Goal: Transaction & Acquisition: Purchase product/service

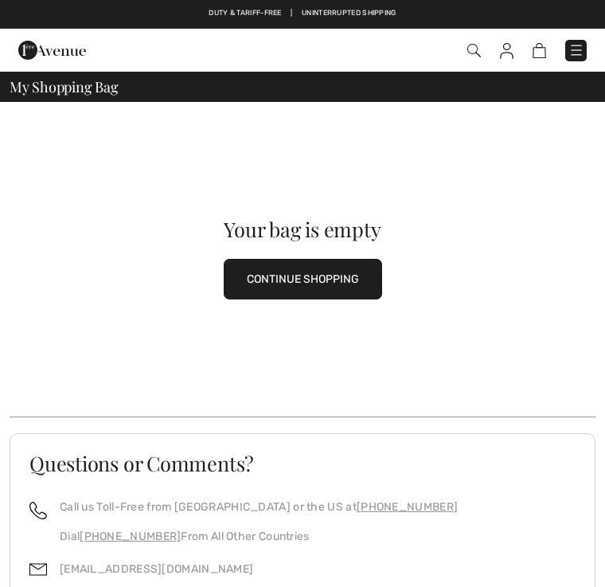
click at [286, 271] on button "CONTINUE SHOPPING" at bounding box center [303, 279] width 159 height 41
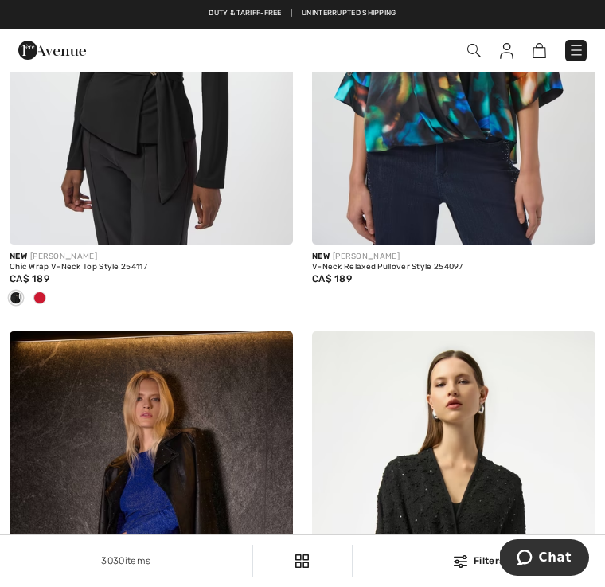
scroll to position [8213, 0]
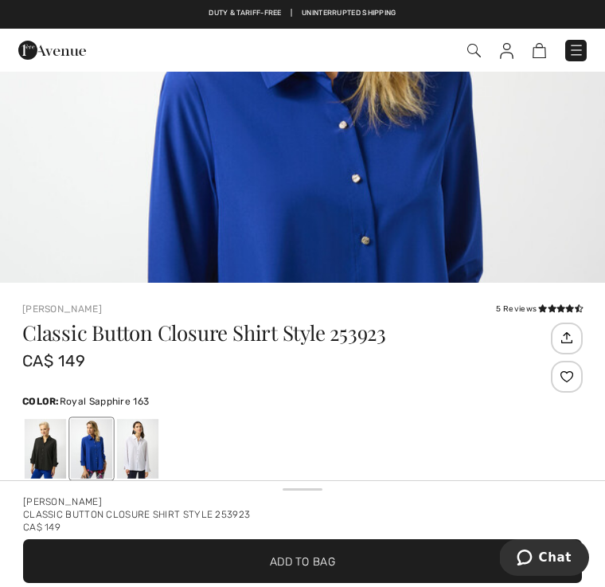
click at [71, 218] on img "1 / 6" at bounding box center [302, 242] width 605 height 907
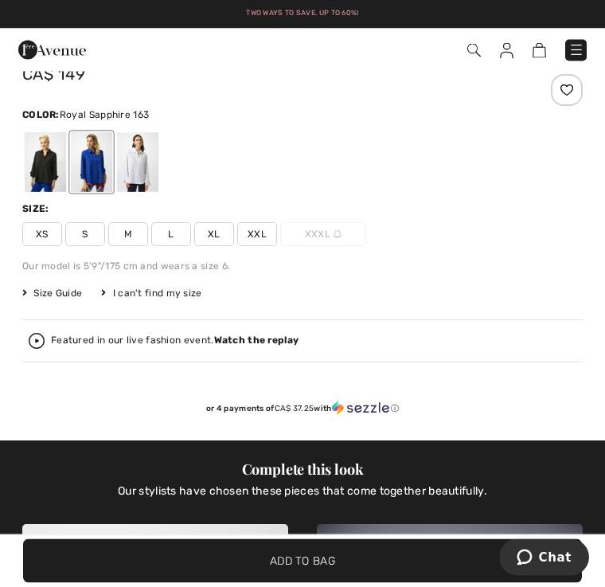
scroll to position [581, 0]
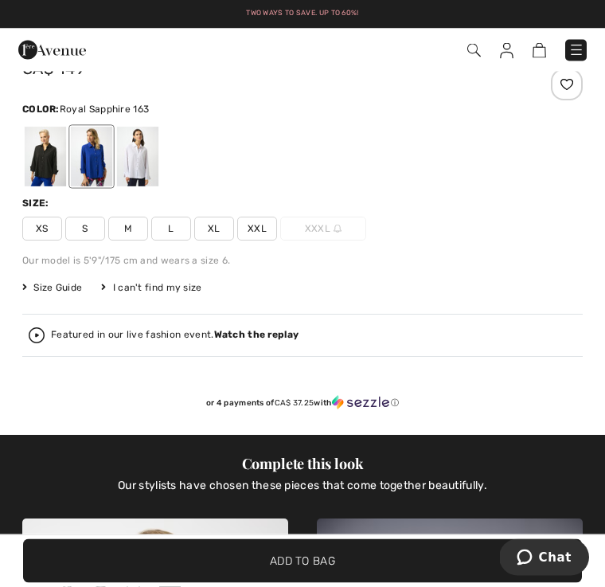
click at [252, 232] on span "XXL" at bounding box center [257, 229] width 40 height 24
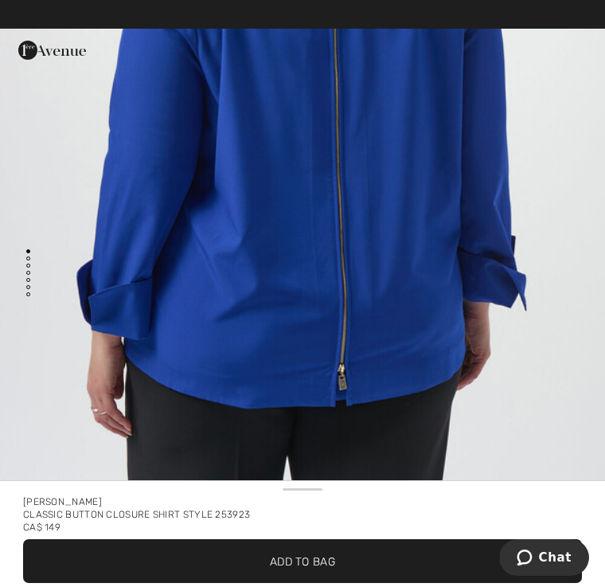
scroll to position [5987, 0]
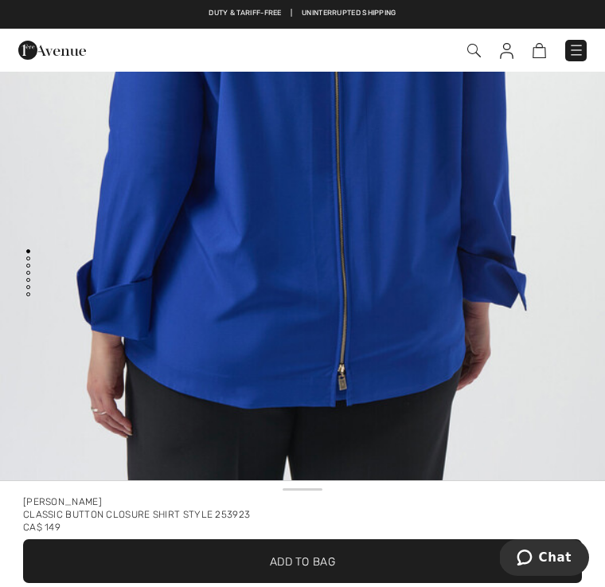
click at [280, 570] on span "✔ Added to Bag Add to Bag" at bounding box center [302, 561] width 559 height 44
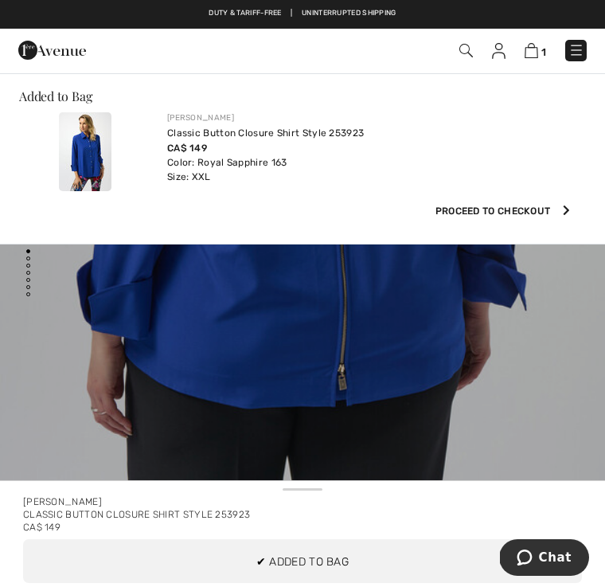
scroll to position [0, 0]
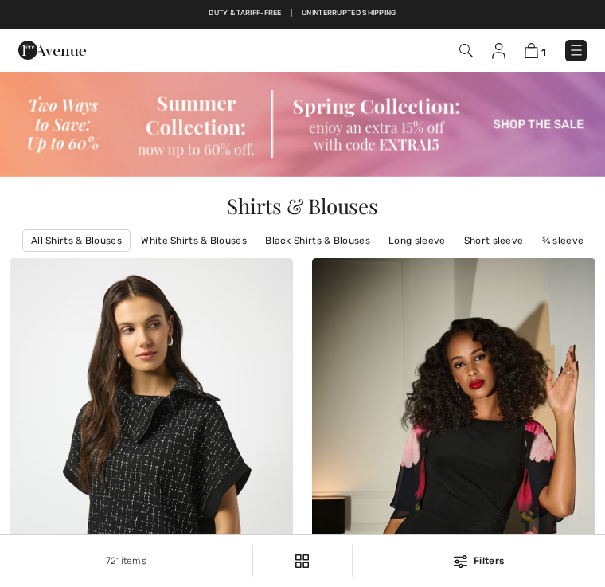
scroll to position [2677, 0]
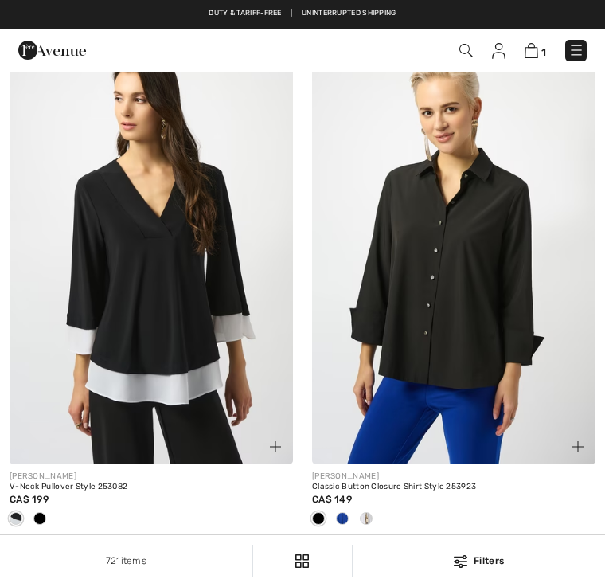
checkbox input "true"
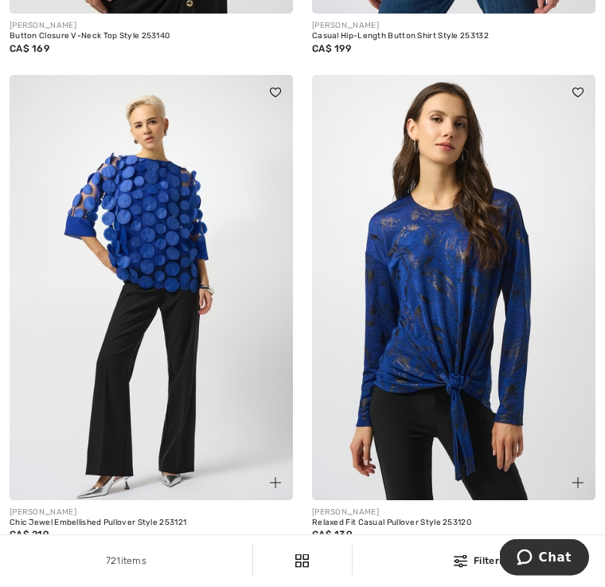
scroll to position [5692, 0]
click at [150, 217] on img at bounding box center [152, 287] width 284 height 425
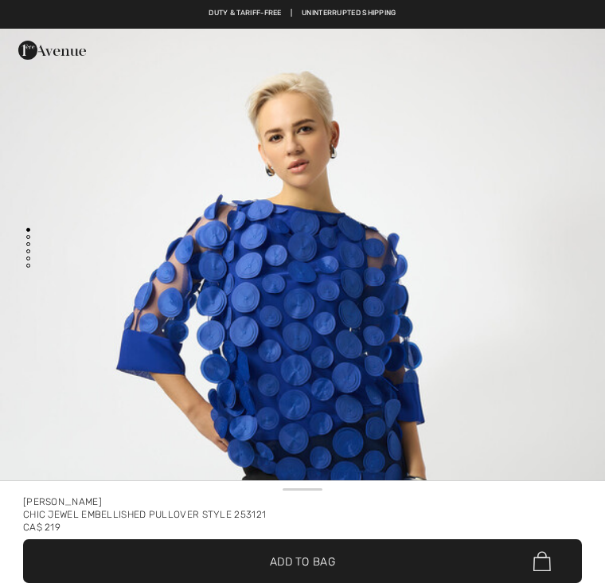
checkbox input "true"
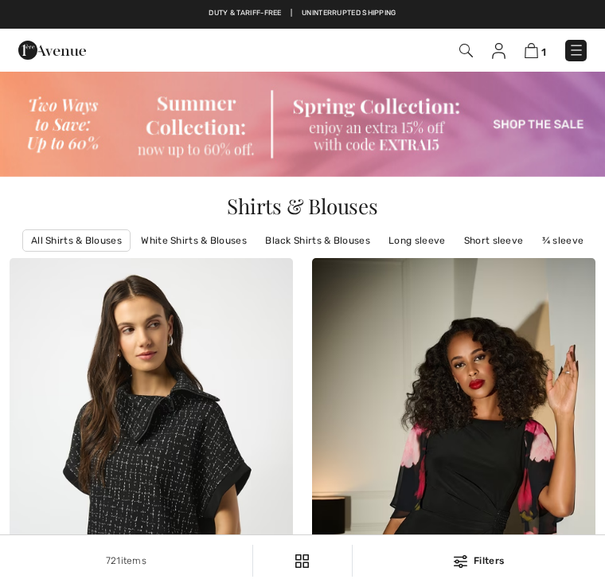
checkbox input "true"
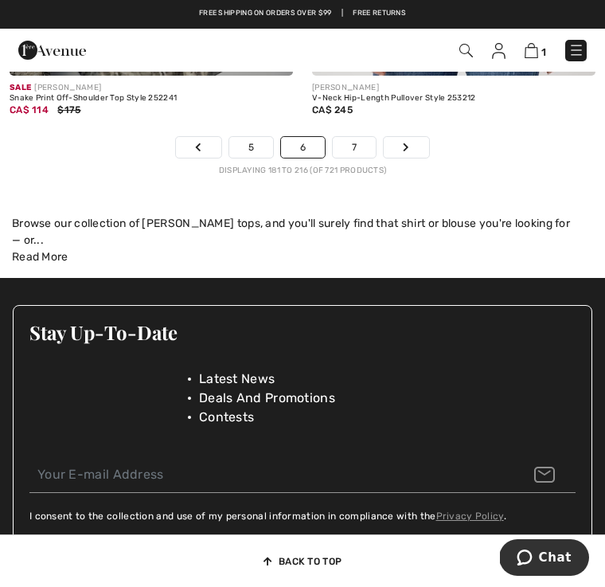
scroll to position [9302, 0]
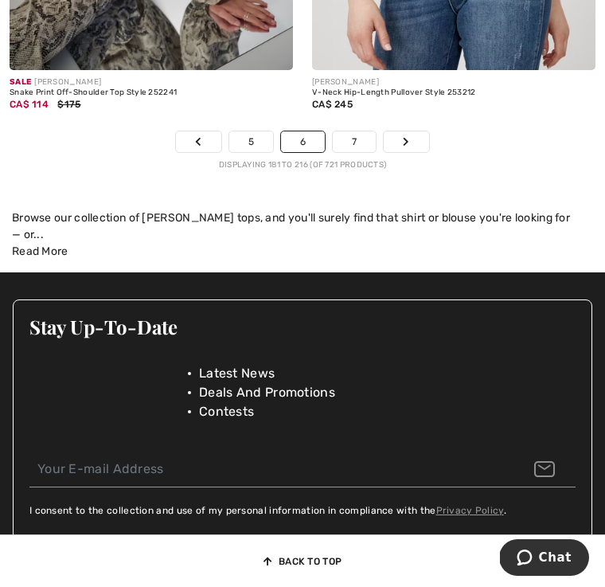
click at [353, 131] on link "7" at bounding box center [354, 141] width 43 height 21
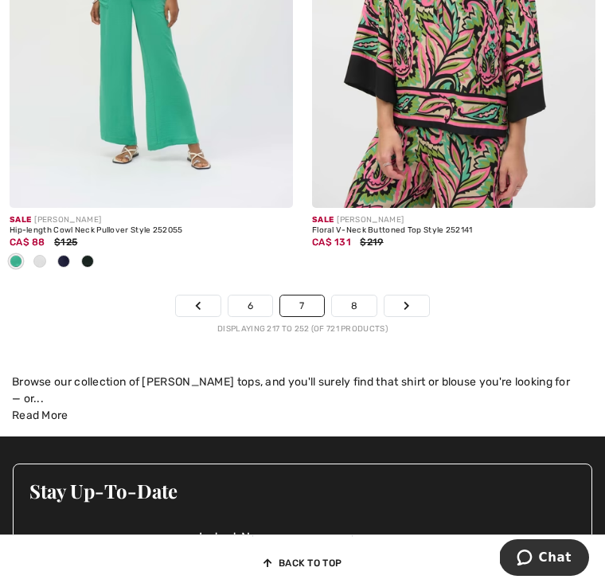
scroll to position [9222, 0]
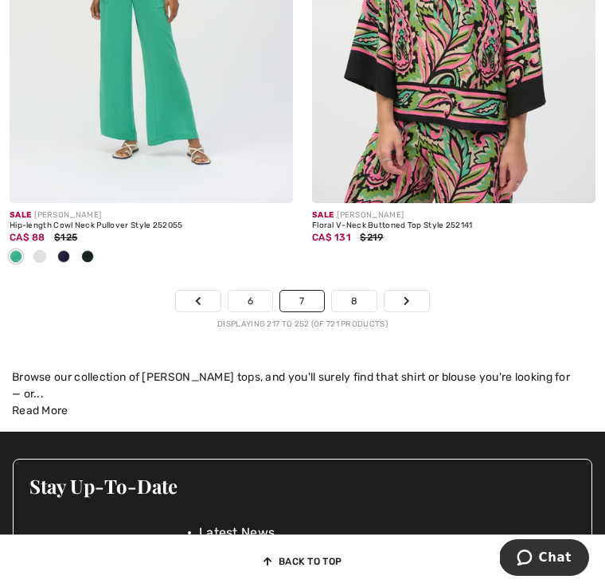
click at [355, 296] on link "8" at bounding box center [354, 301] width 45 height 21
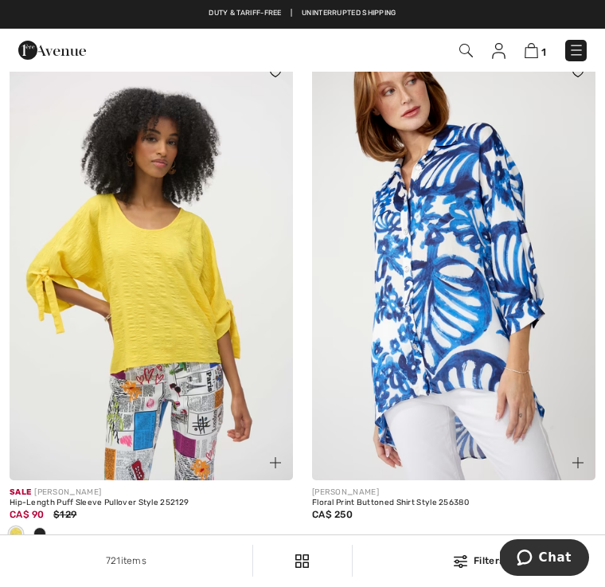
scroll to position [6931, 0]
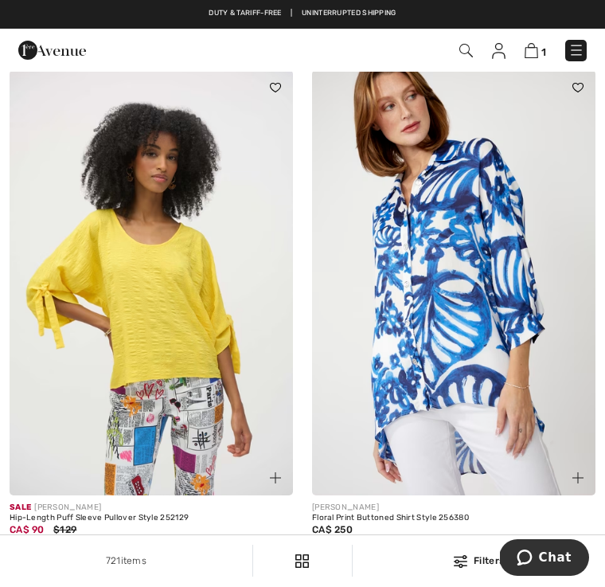
click at [436, 293] on img at bounding box center [454, 282] width 284 height 425
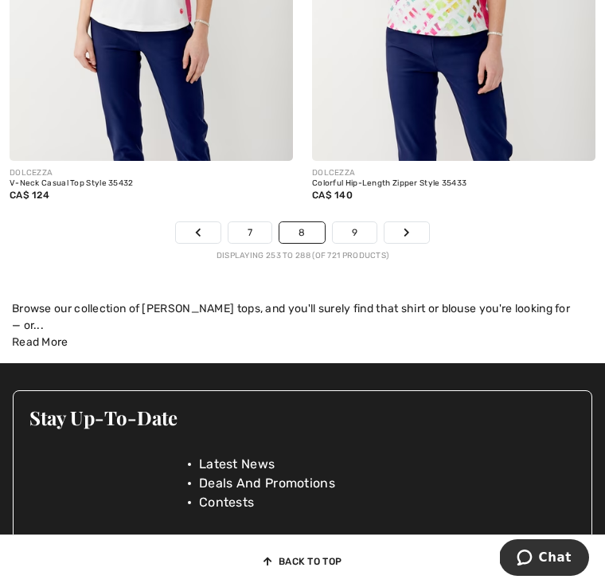
scroll to position [9305, 0]
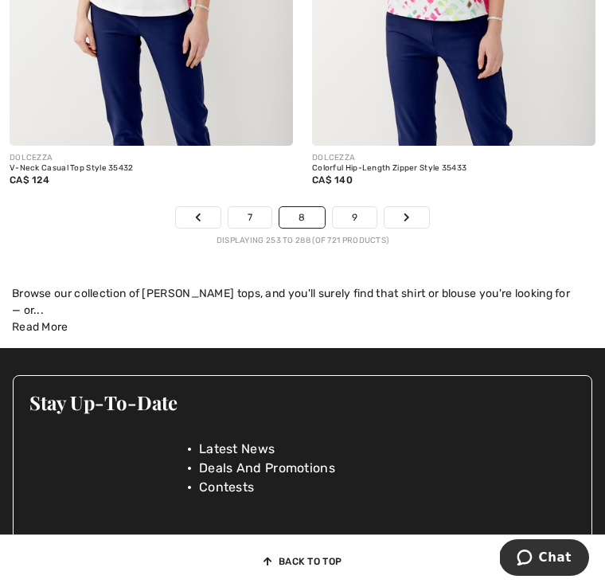
click at [360, 207] on link "9" at bounding box center [355, 217] width 44 height 21
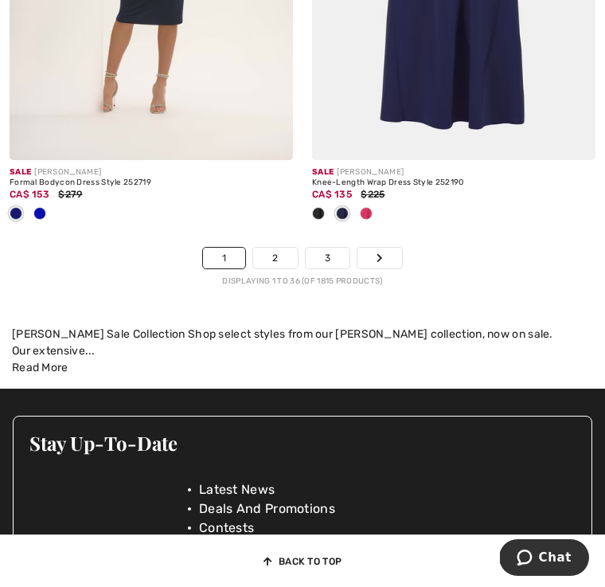
scroll to position [9284, 0]
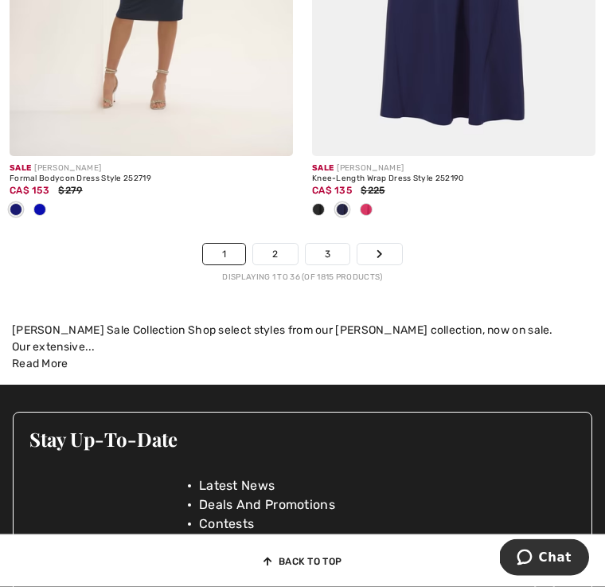
click at [275, 245] on link "2" at bounding box center [275, 255] width 44 height 21
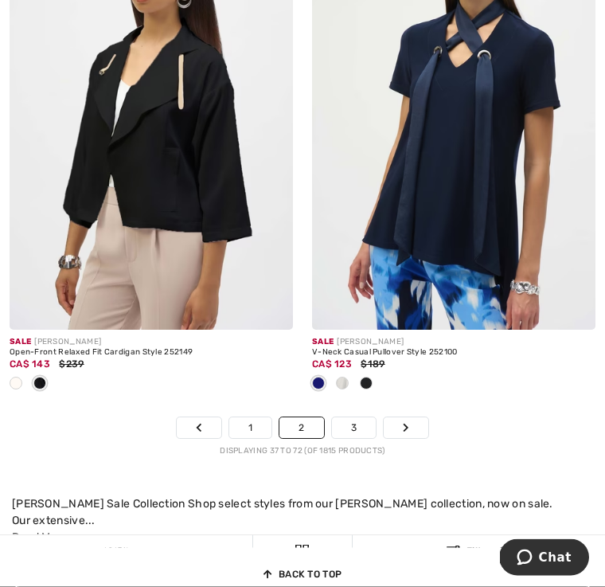
scroll to position [9398, 0]
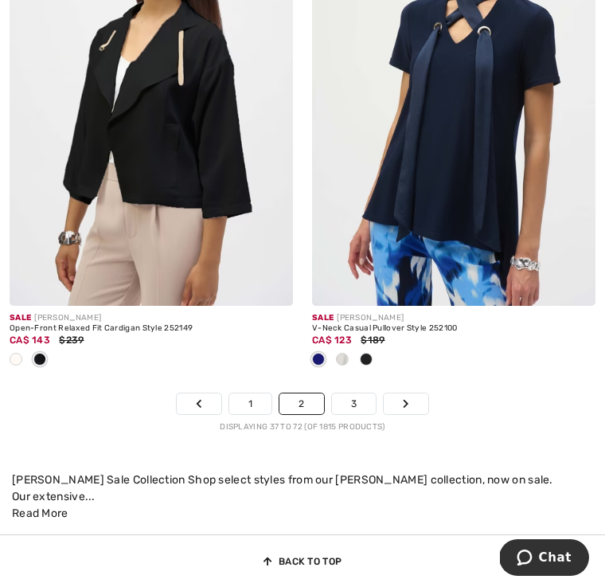
click at [360, 394] on link "3" at bounding box center [354, 404] width 44 height 21
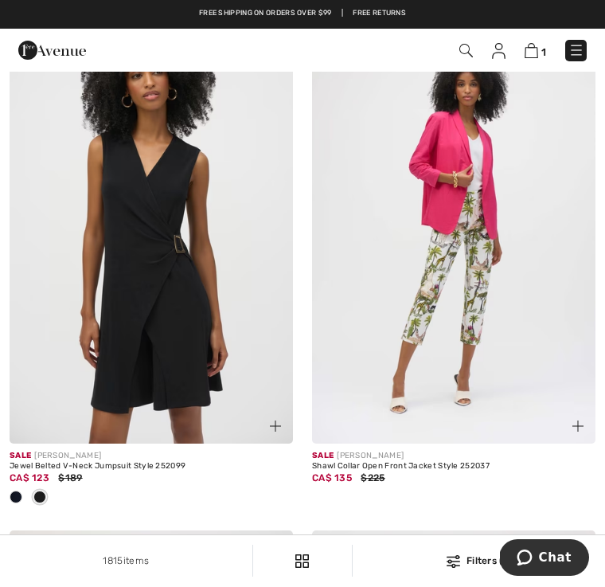
scroll to position [7156, 0]
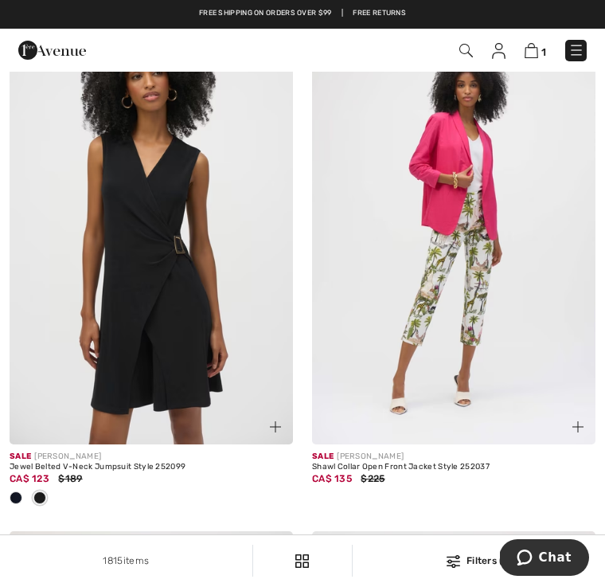
click at [50, 384] on img at bounding box center [152, 231] width 284 height 425
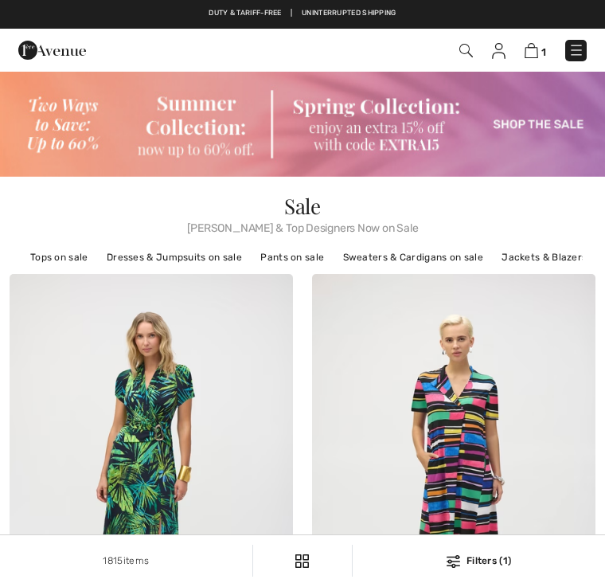
checkbox input "true"
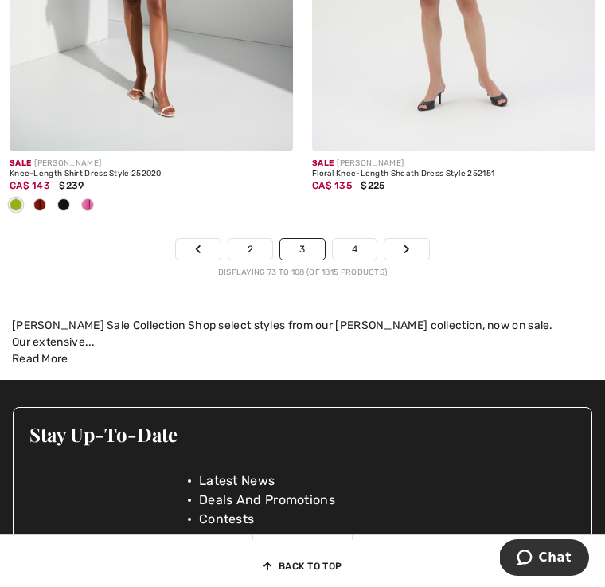
scroll to position [9456, 0]
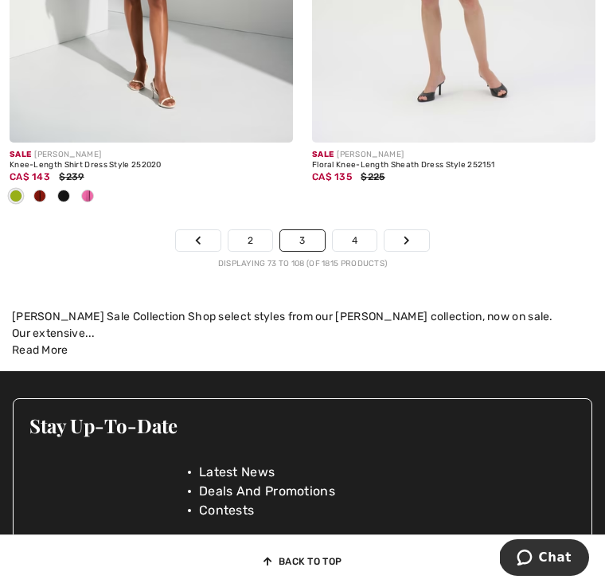
click at [356, 230] on link "4" at bounding box center [355, 240] width 44 height 21
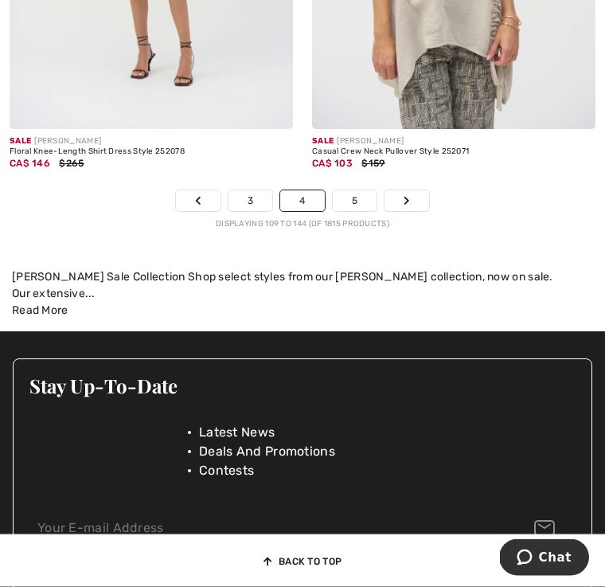
scroll to position [9315, 0]
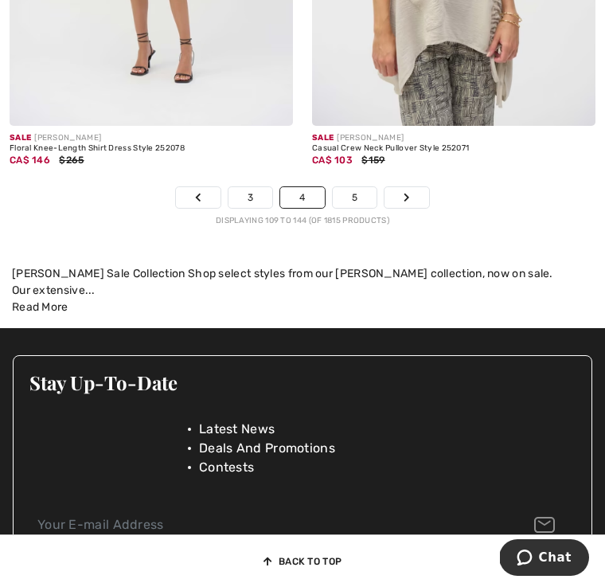
click at [357, 187] on link "5" at bounding box center [355, 197] width 44 height 21
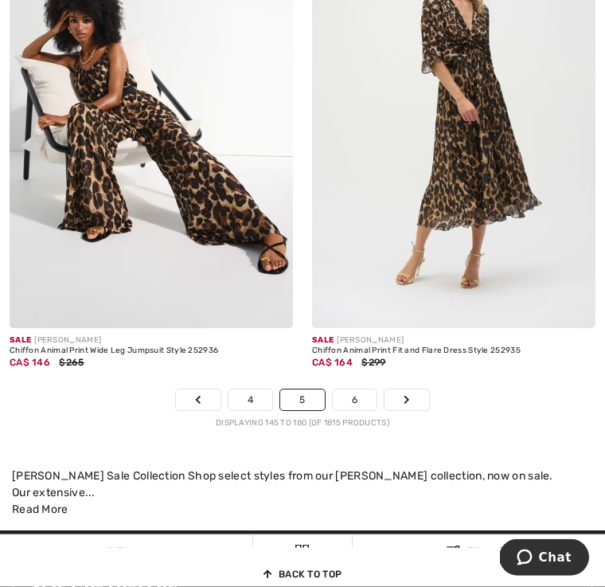
scroll to position [9118, 0]
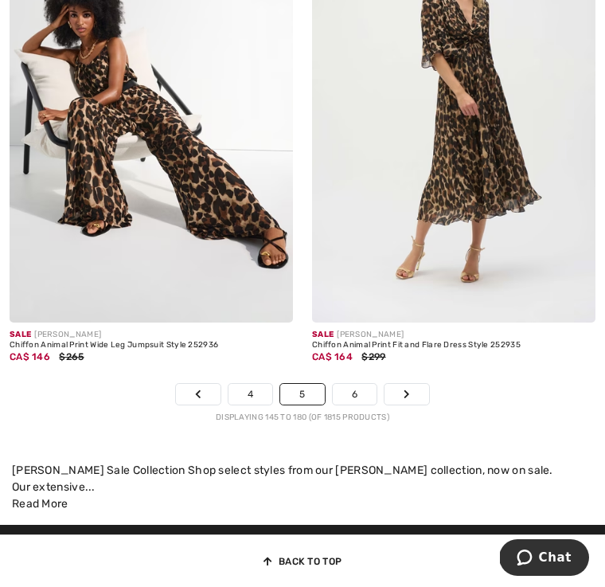
click at [359, 389] on link "6" at bounding box center [355, 394] width 44 height 21
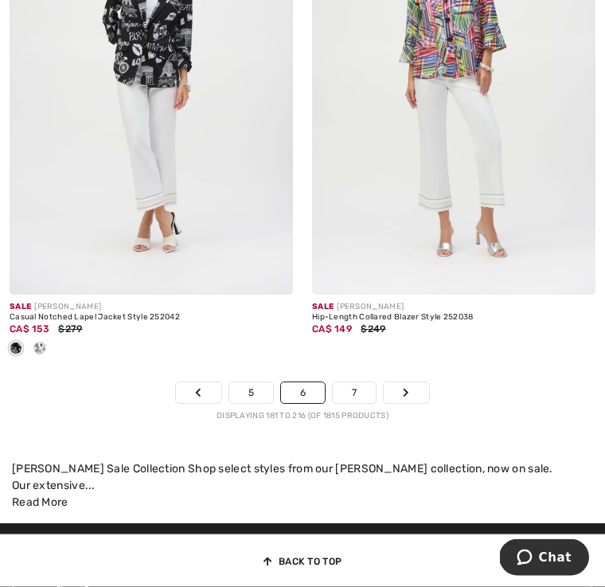
scroll to position [9041, 0]
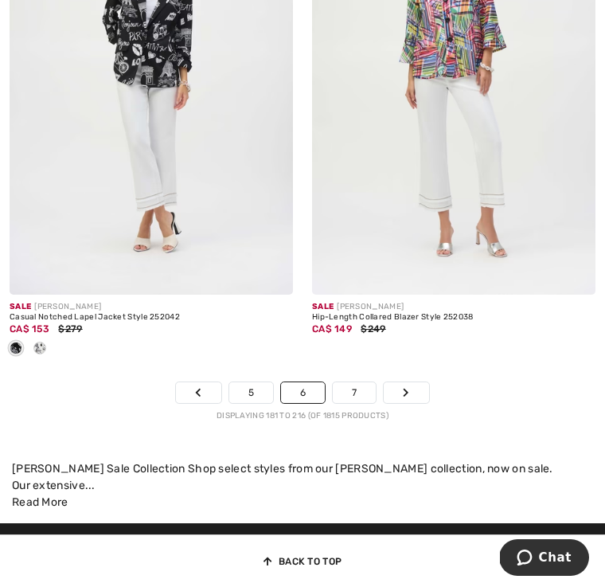
click at [359, 382] on link "7" at bounding box center [354, 392] width 43 height 21
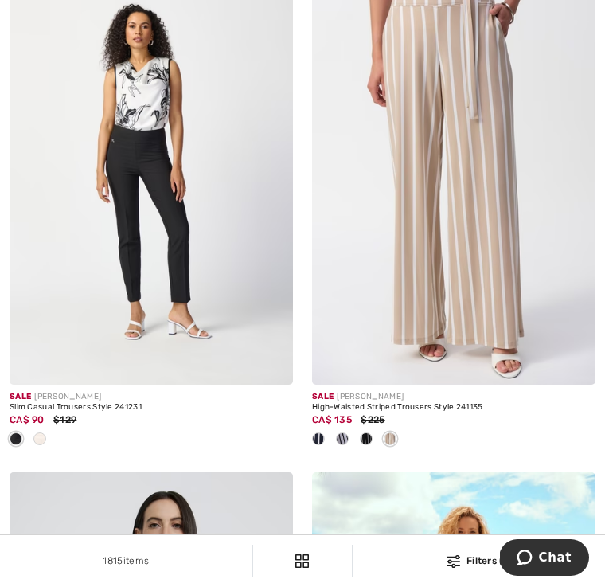
scroll to position [7731, 0]
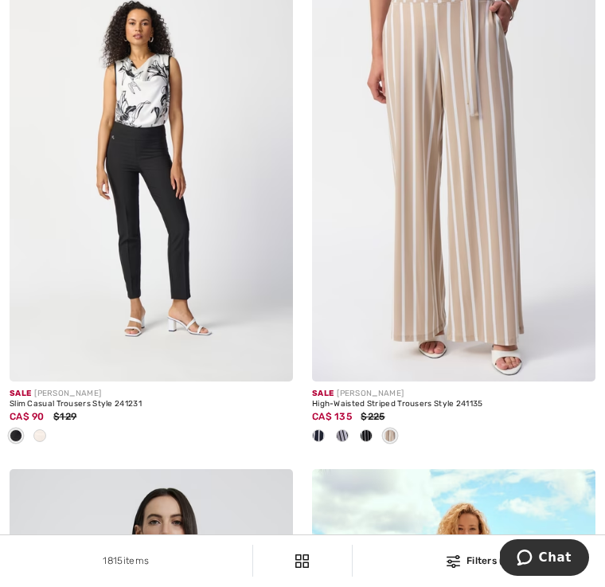
click at [399, 229] on img at bounding box center [454, 168] width 284 height 425
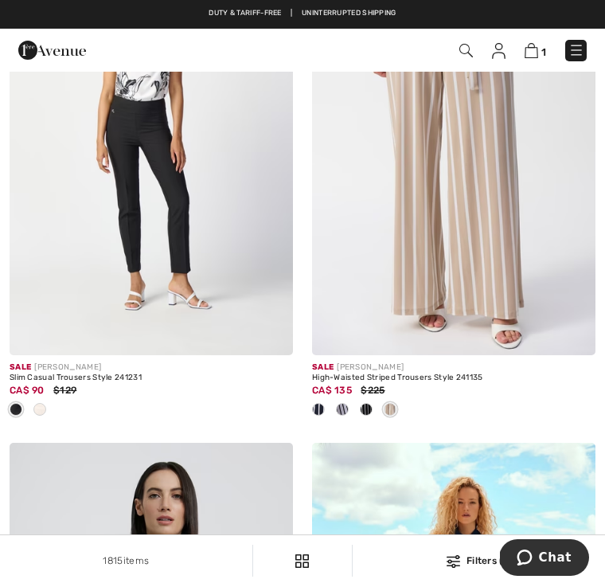
click at [480, 212] on img at bounding box center [454, 142] width 284 height 425
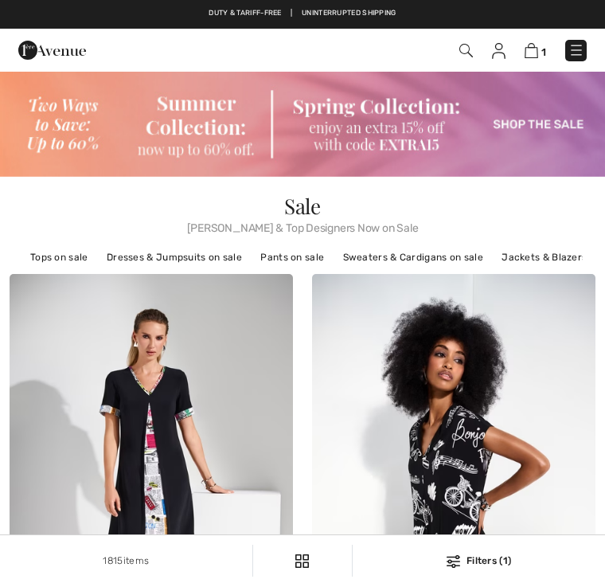
checkbox input "true"
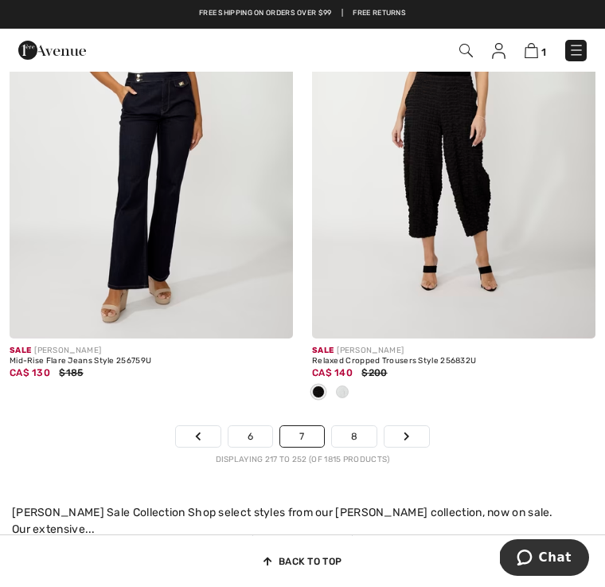
scroll to position [9285, 0]
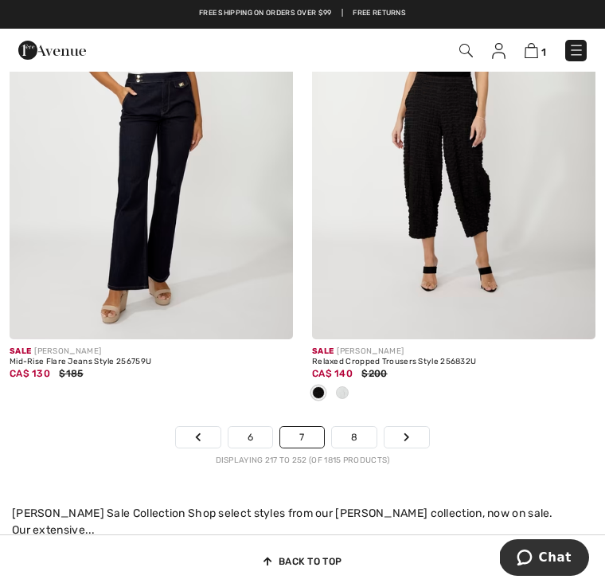
click at [355, 427] on link "8" at bounding box center [354, 437] width 45 height 21
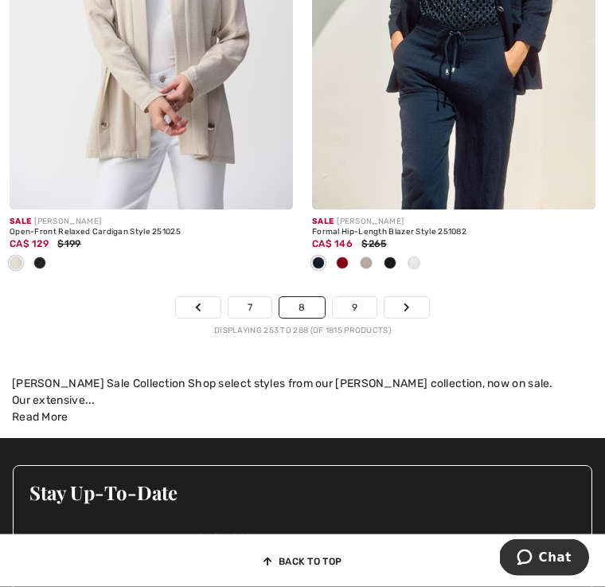
scroll to position [9284, 0]
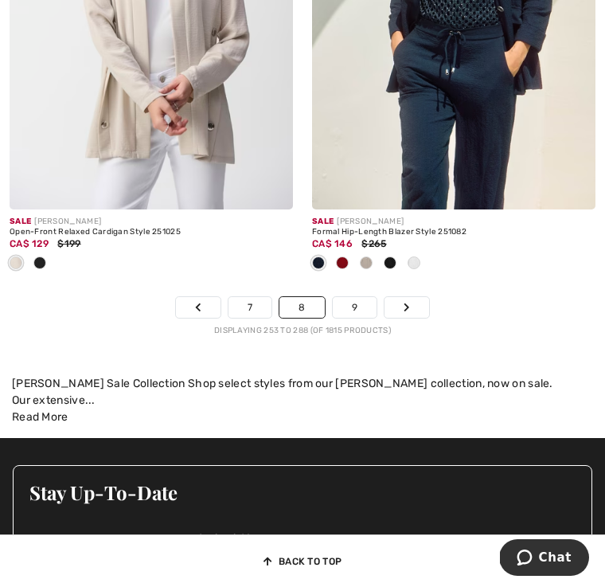
click at [357, 297] on link "9" at bounding box center [355, 307] width 44 height 21
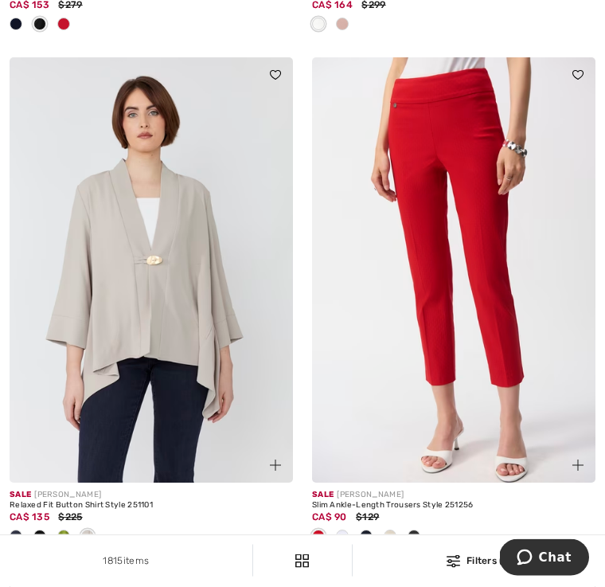
scroll to position [5962, 0]
click at [57, 531] on div at bounding box center [64, 537] width 24 height 26
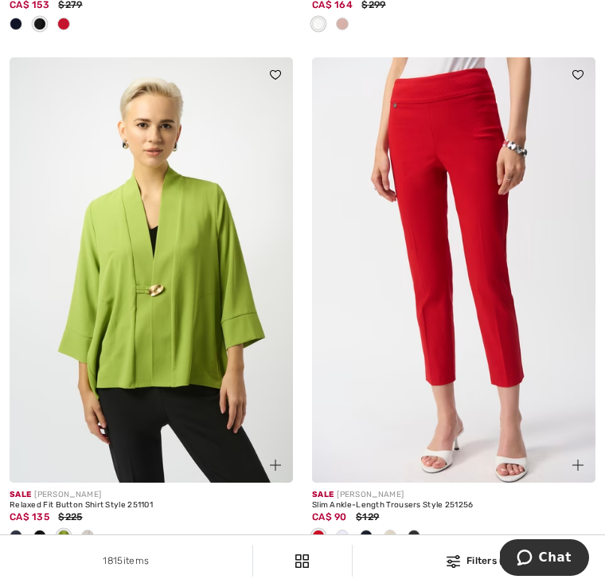
click at [27, 391] on img at bounding box center [152, 269] width 284 height 425
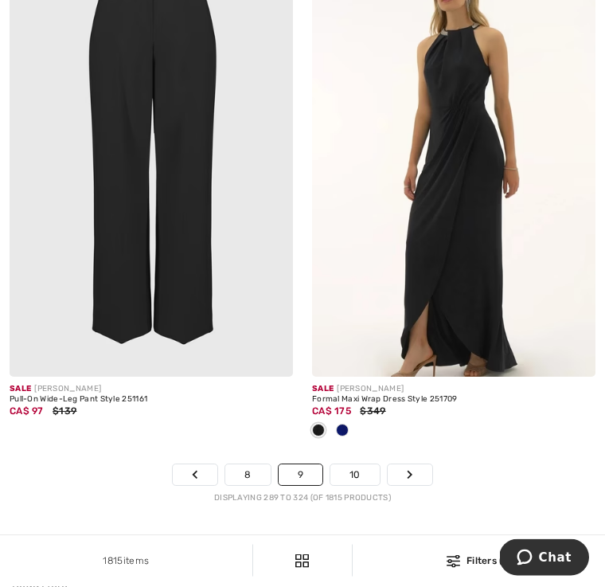
scroll to position [9379, 0]
click at [359, 464] on link "10" at bounding box center [355, 474] width 49 height 21
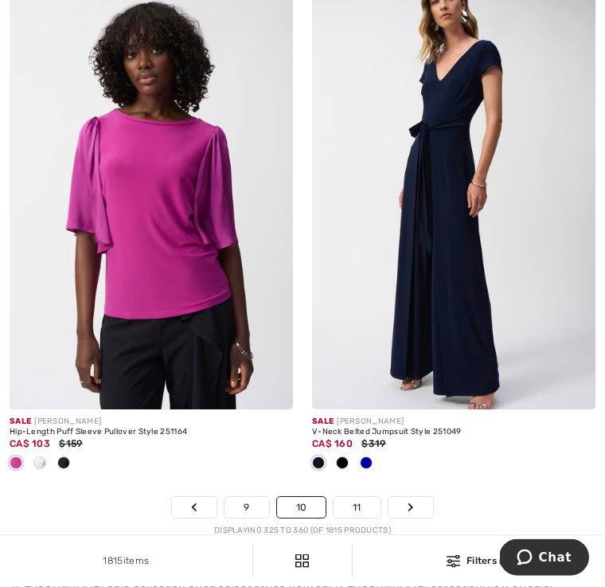
scroll to position [9347, 0]
click at [359, 497] on link "11" at bounding box center [357, 507] width 47 height 21
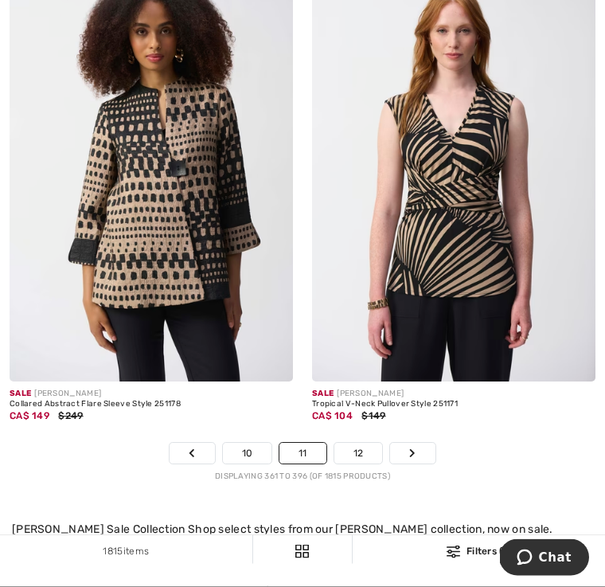
scroll to position [9046, 0]
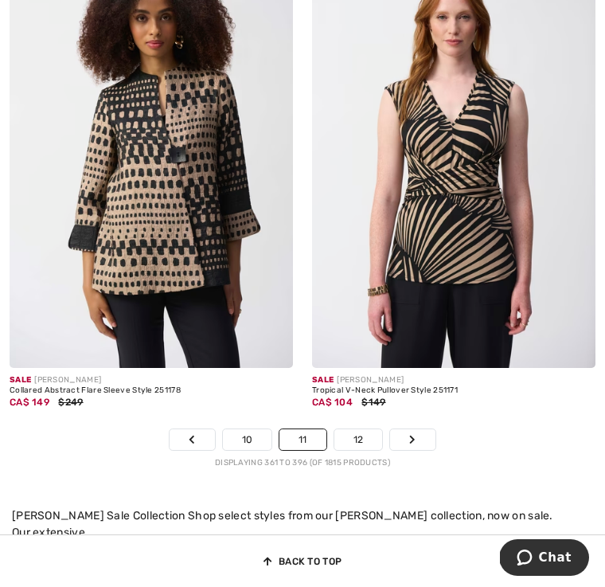
click at [355, 429] on link "12" at bounding box center [359, 439] width 49 height 21
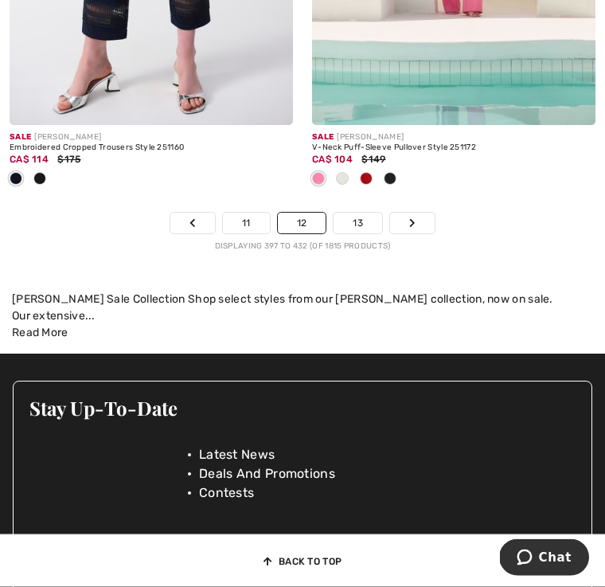
scroll to position [9368, 0]
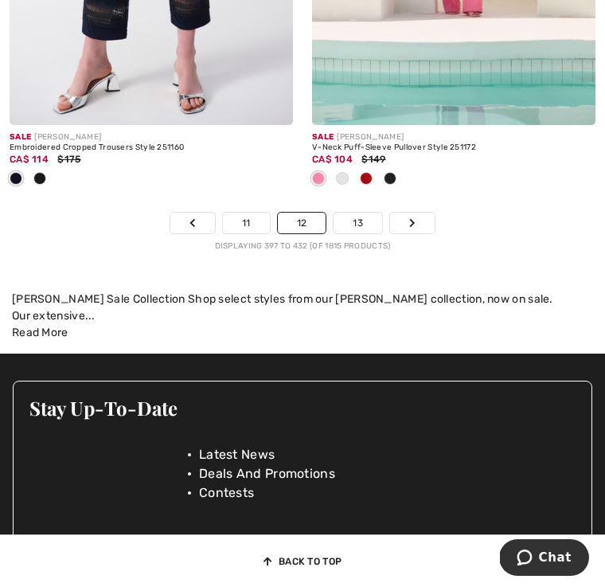
click at [359, 213] on link "13" at bounding box center [358, 223] width 49 height 21
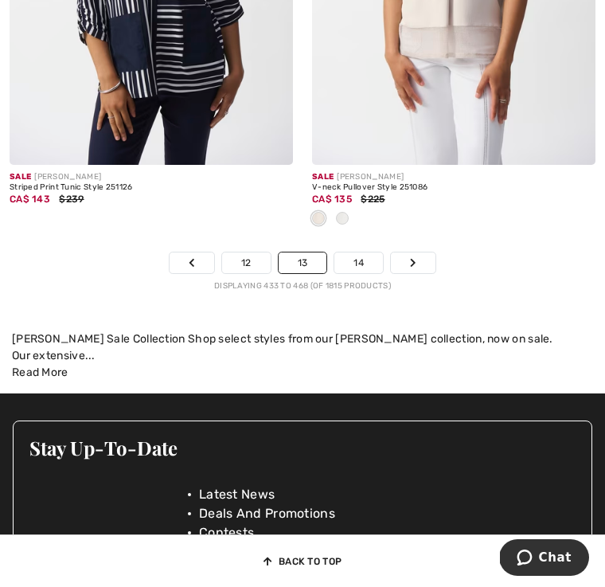
scroll to position [9457, 0]
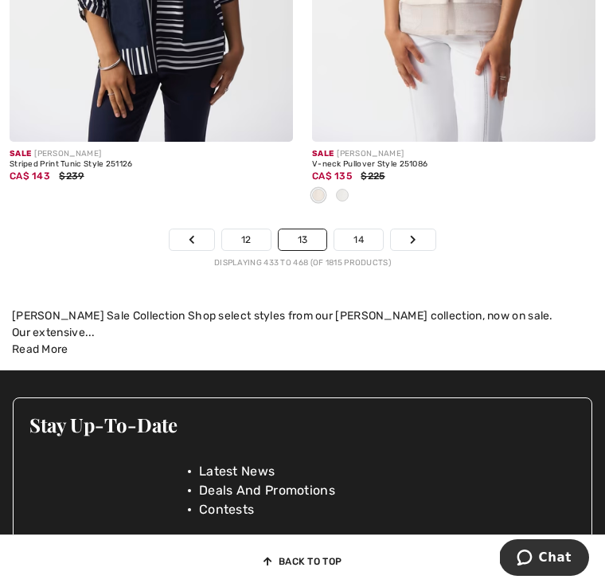
click at [362, 239] on link "14" at bounding box center [359, 239] width 49 height 21
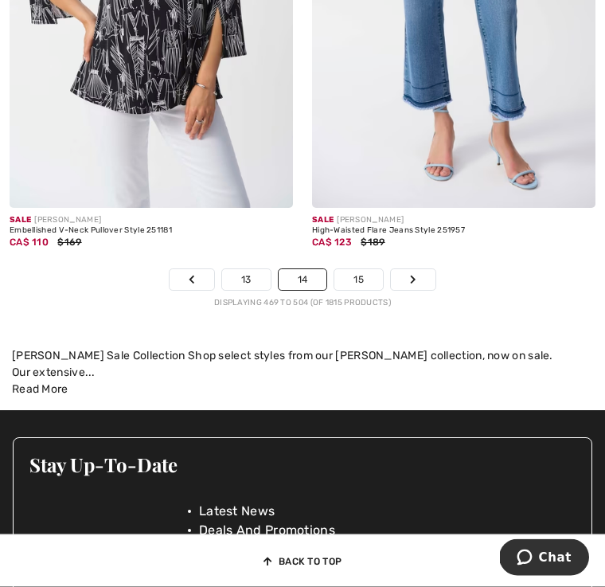
scroll to position [9496, 0]
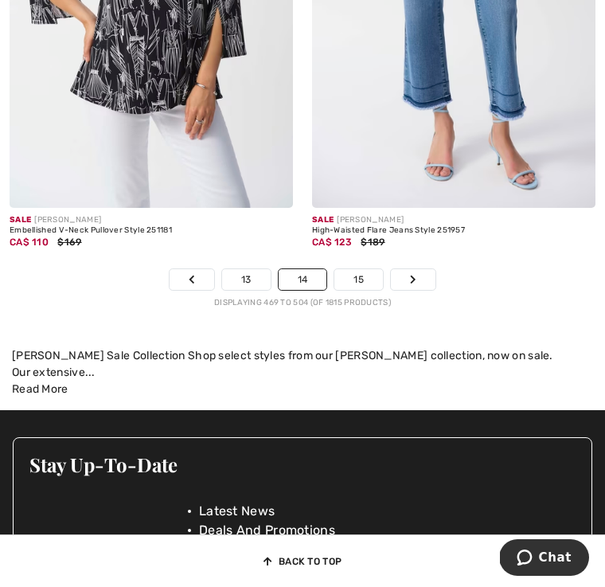
click at [358, 271] on link "15" at bounding box center [359, 279] width 49 height 21
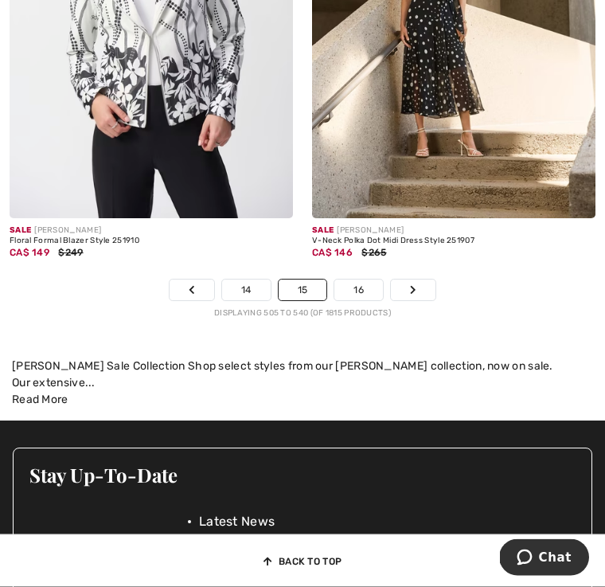
scroll to position [9237, 0]
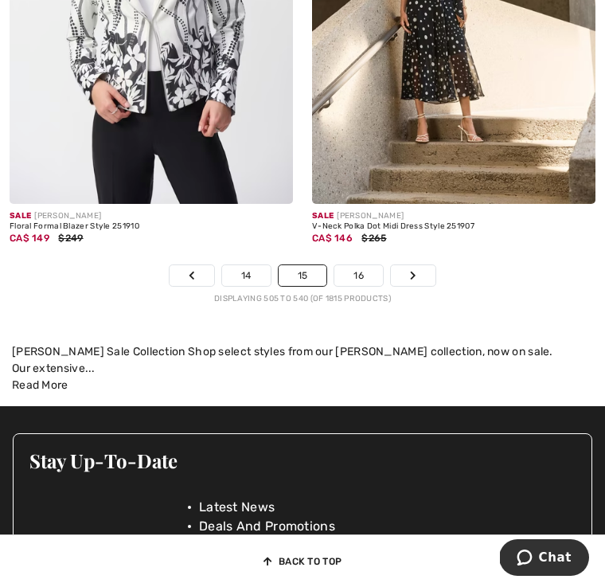
click at [359, 270] on link "16" at bounding box center [359, 275] width 49 height 21
click at [355, 265] on link "16" at bounding box center [359, 275] width 49 height 21
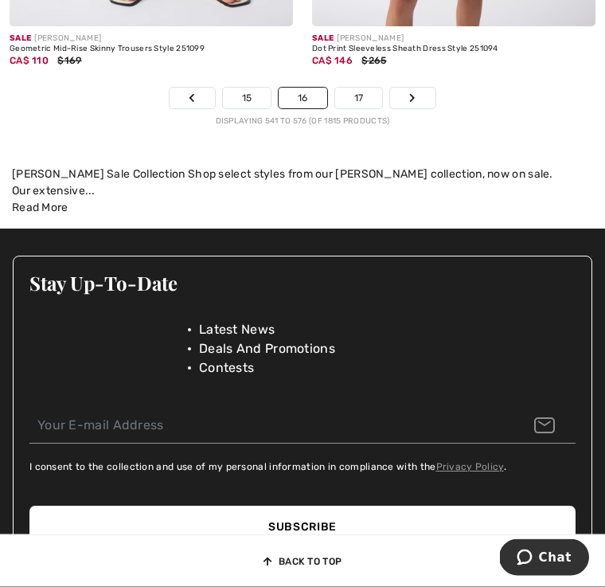
scroll to position [9361, 0]
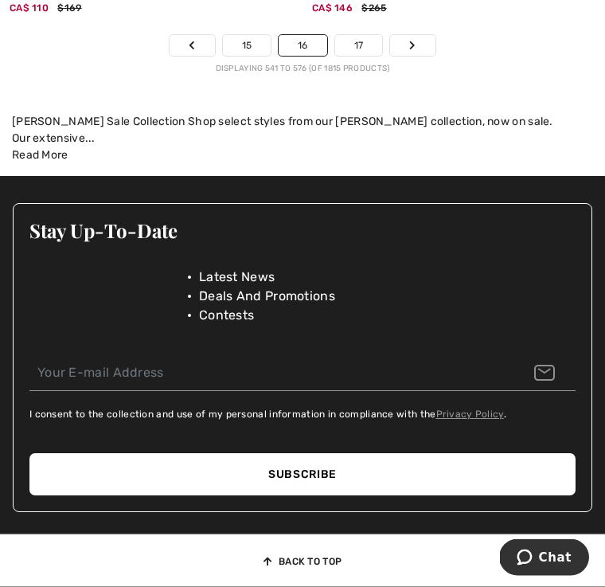
click at [356, 41] on link "17" at bounding box center [359, 46] width 48 height 21
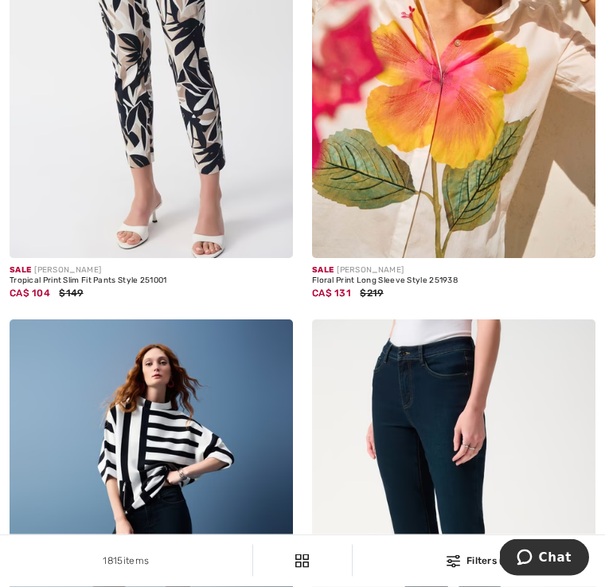
scroll to position [4517, 0]
click at [433, 151] on img at bounding box center [454, 45] width 284 height 425
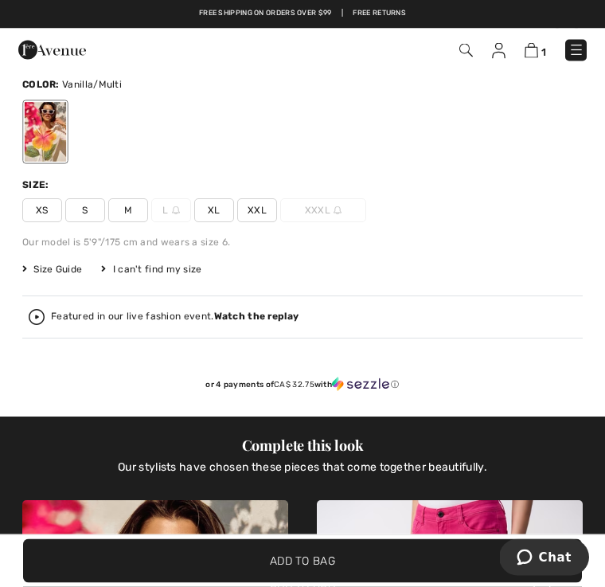
scroll to position [601, 0]
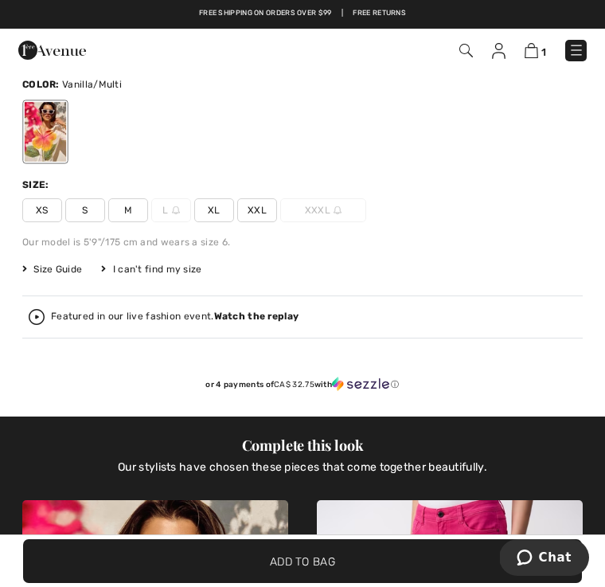
click at [257, 204] on span "XXL" at bounding box center [257, 210] width 40 height 24
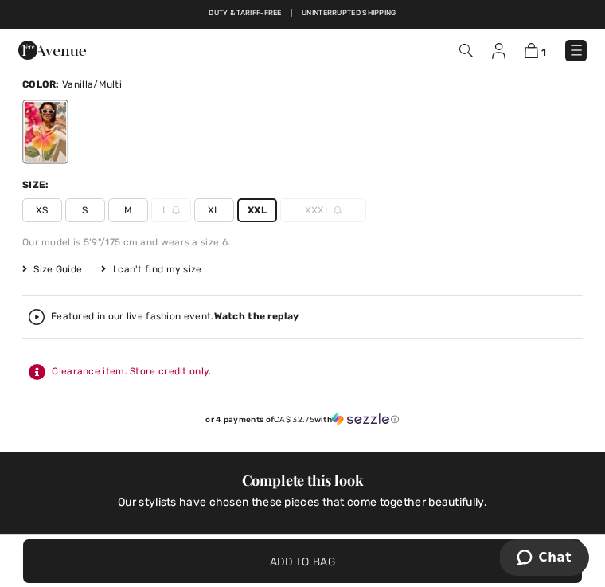
click at [529, 45] on img at bounding box center [532, 50] width 14 height 15
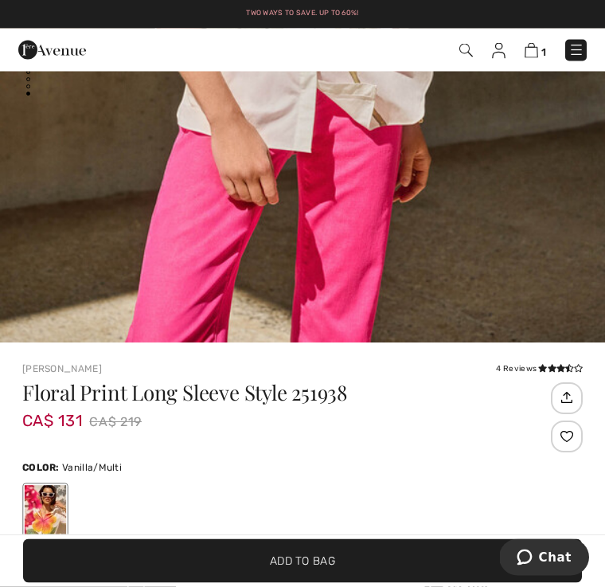
scroll to position [194, 0]
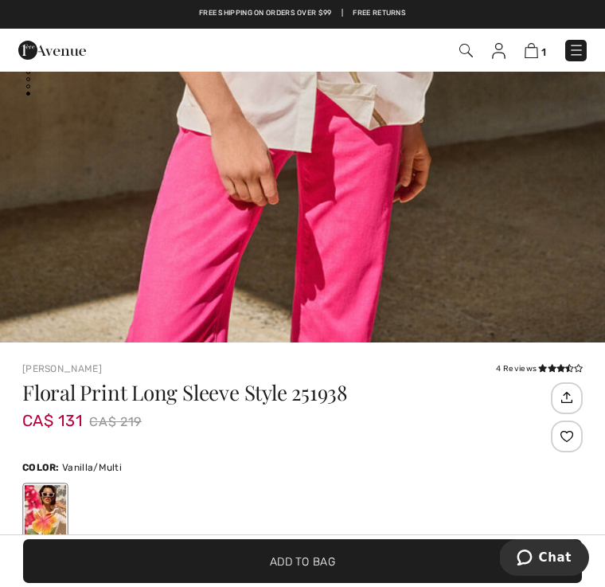
click at [294, 576] on span "✔ Added to Bag Add to Bag" at bounding box center [302, 561] width 559 height 44
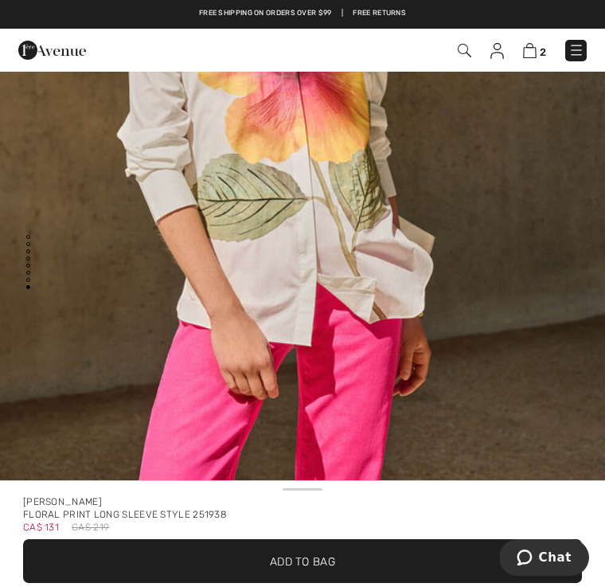
scroll to position [6722, 0]
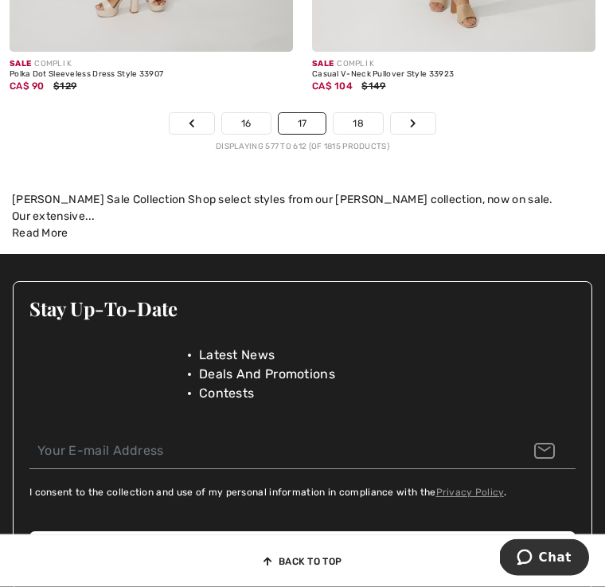
scroll to position [9494, 0]
click at [359, 115] on link "18" at bounding box center [358, 123] width 49 height 21
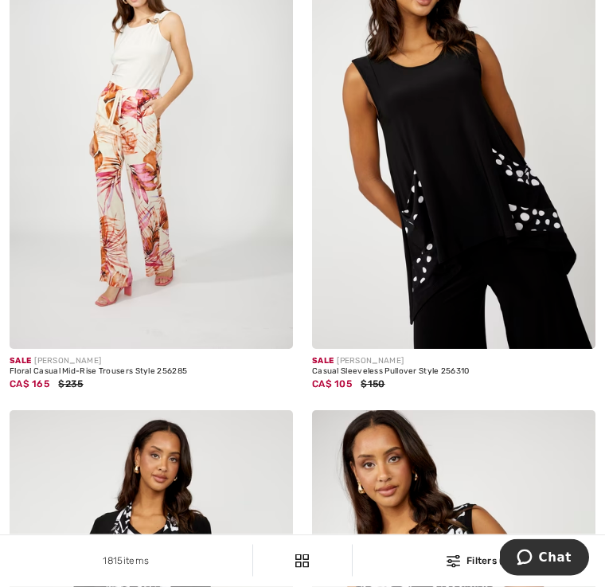
scroll to position [5399, 0]
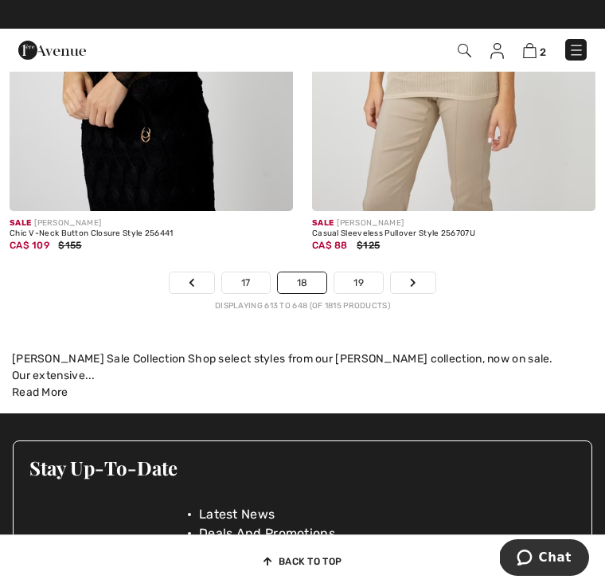
click at [360, 272] on link "19" at bounding box center [359, 282] width 49 height 21
click at [356, 272] on link "19" at bounding box center [359, 282] width 49 height 21
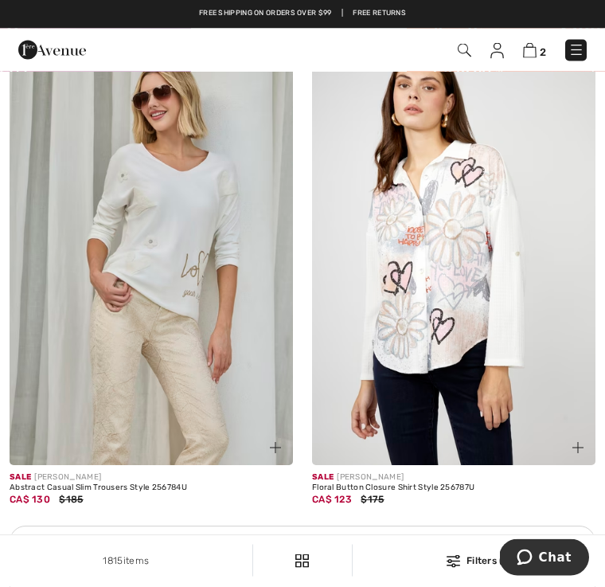
scroll to position [5688, 0]
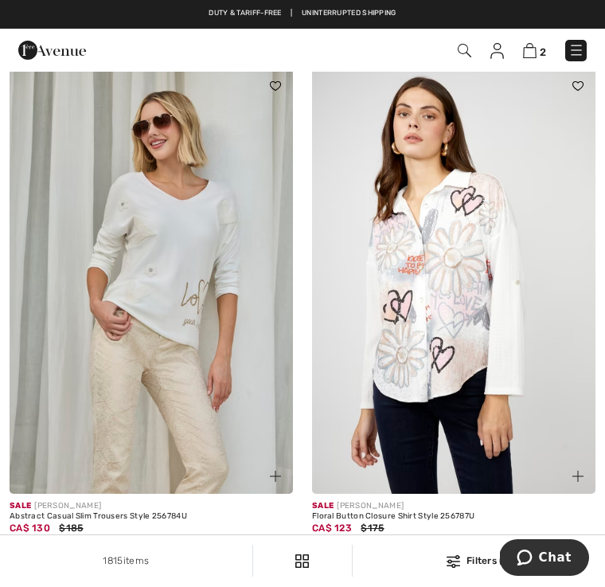
click at [419, 265] on img at bounding box center [454, 281] width 284 height 425
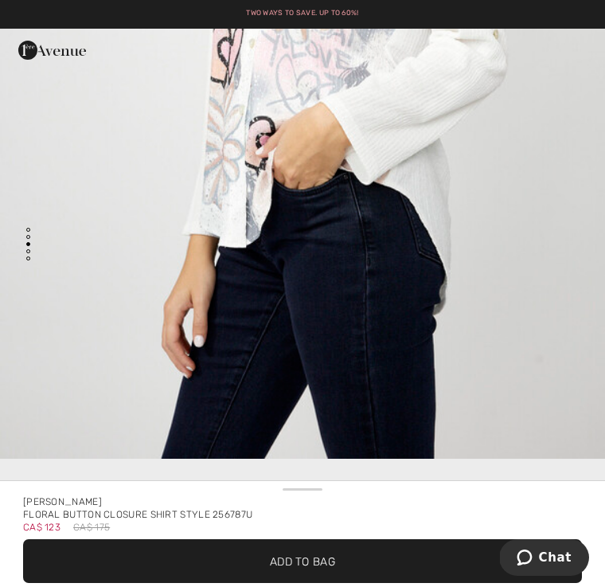
scroll to position [1389, 0]
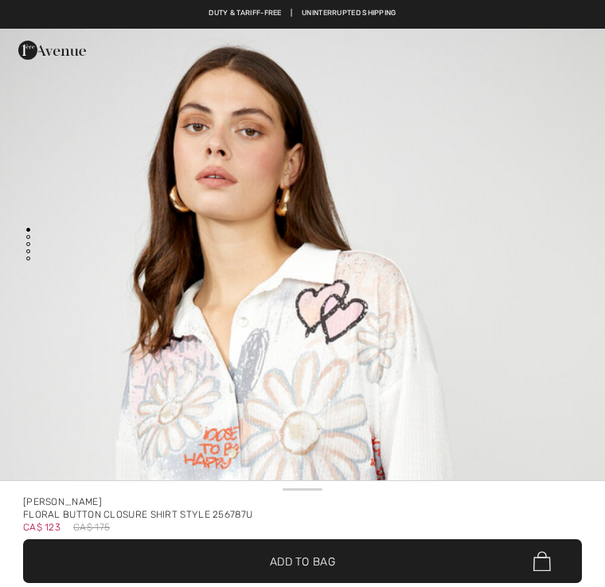
checkbox input "true"
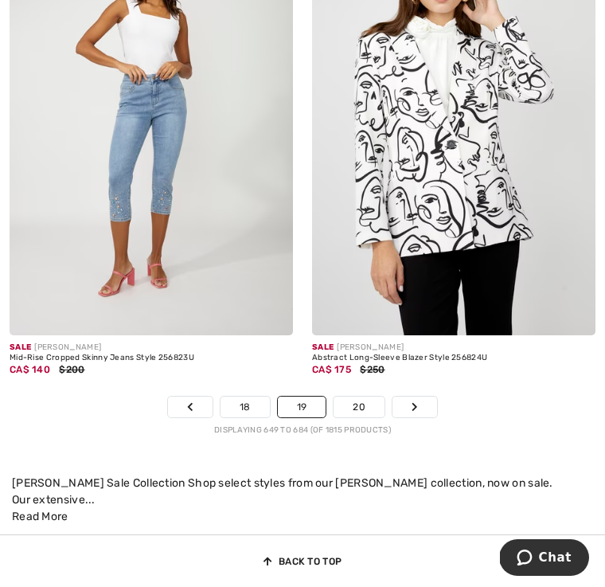
scroll to position [8999, 0]
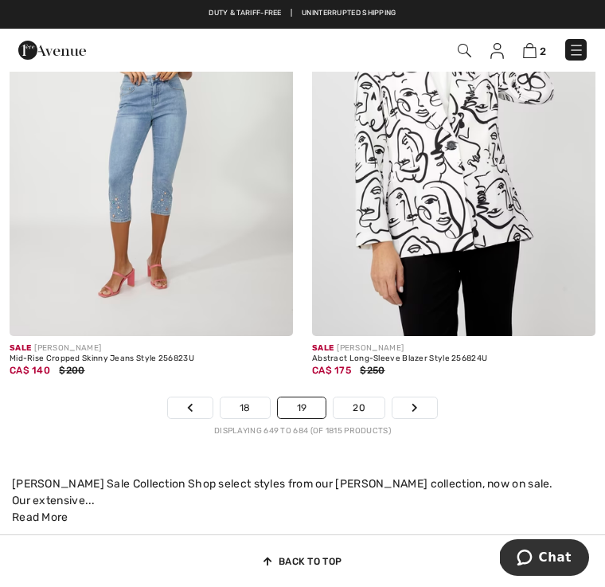
click at [359, 399] on link "20" at bounding box center [359, 408] width 51 height 21
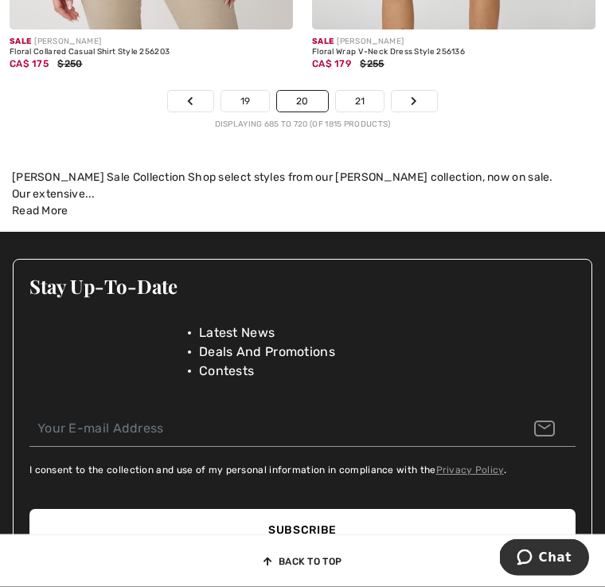
scroll to position [9411, 0]
click at [364, 91] on link "21" at bounding box center [360, 101] width 49 height 21
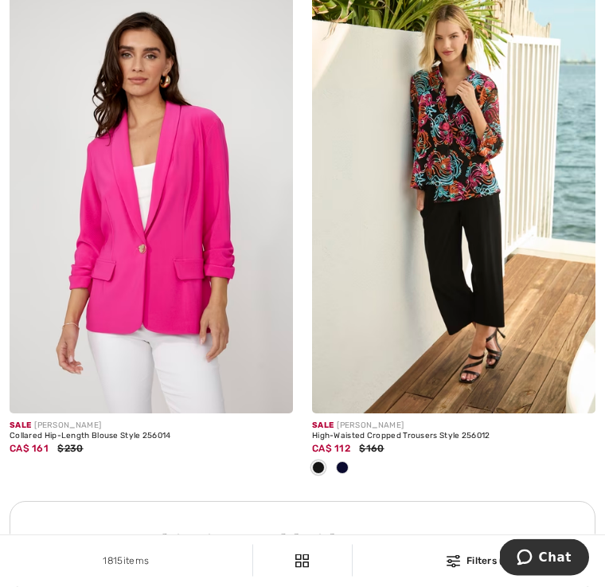
scroll to position [2770, 0]
click at [39, 306] on img at bounding box center [152, 200] width 284 height 425
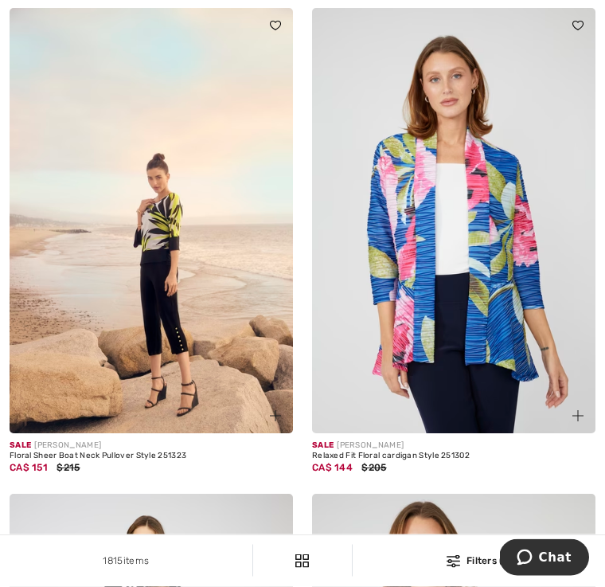
scroll to position [8008, 0]
click at [414, 230] on img at bounding box center [454, 220] width 284 height 425
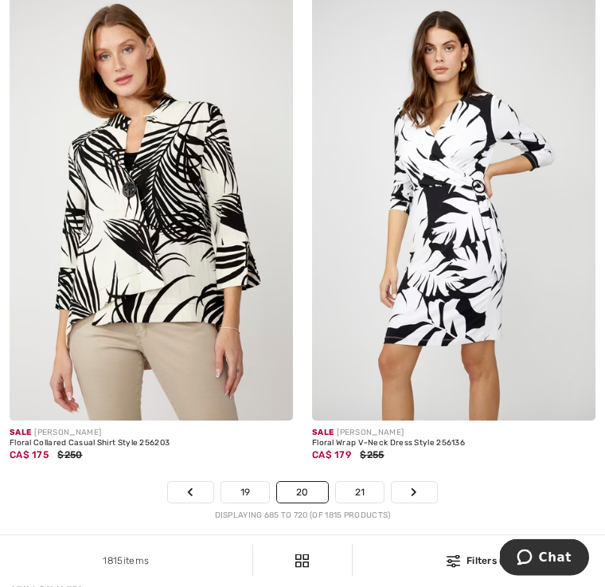
scroll to position [9020, 0]
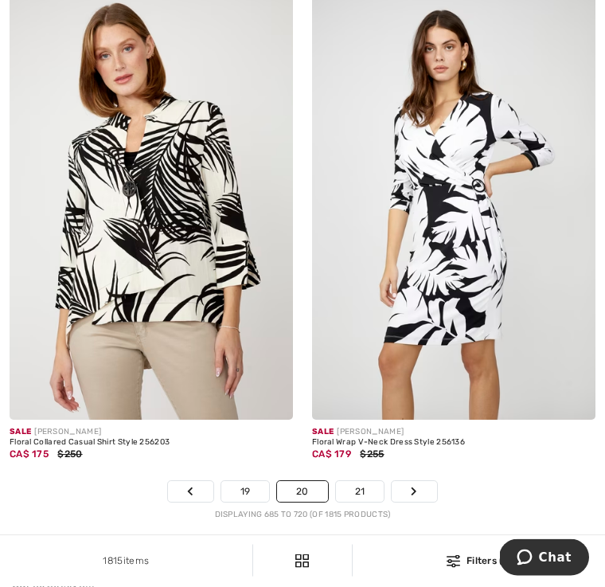
click at [356, 482] on link "21" at bounding box center [360, 492] width 49 height 21
click at [357, 482] on link "21" at bounding box center [360, 492] width 49 height 21
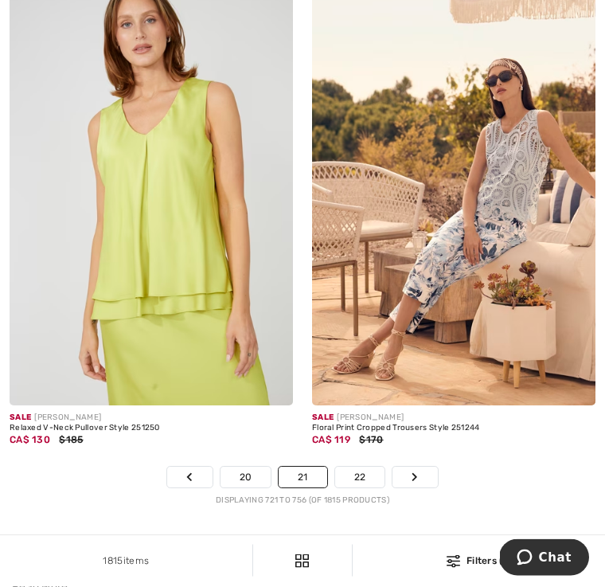
scroll to position [9058, 0]
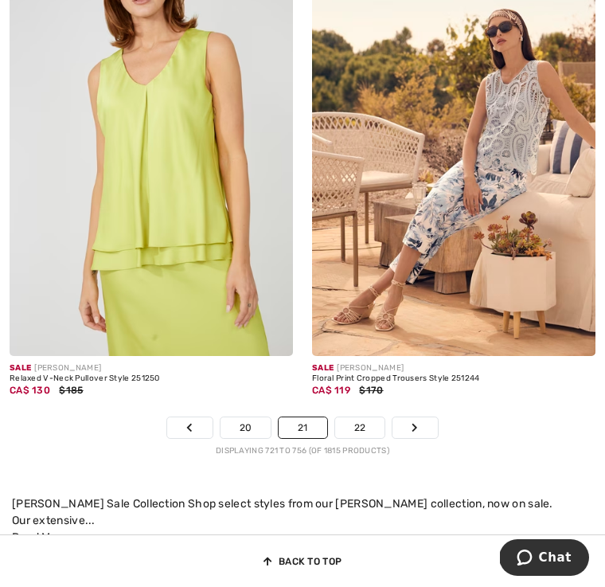
click at [358, 417] on link "22" at bounding box center [360, 427] width 50 height 21
click at [356, 417] on link "22" at bounding box center [360, 427] width 50 height 21
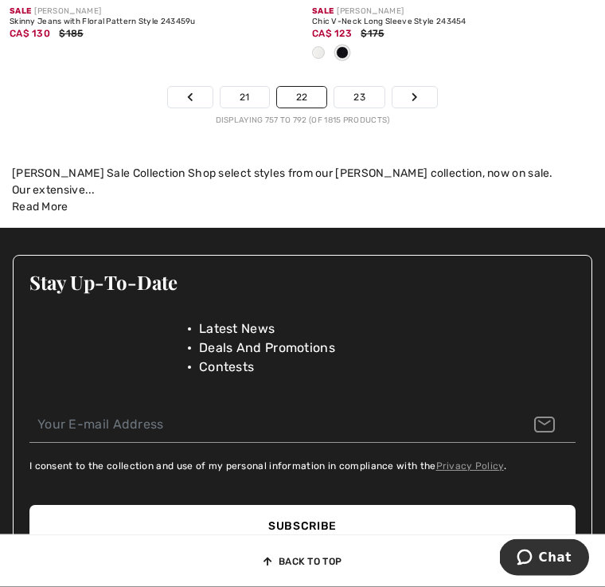
scroll to position [9483, 0]
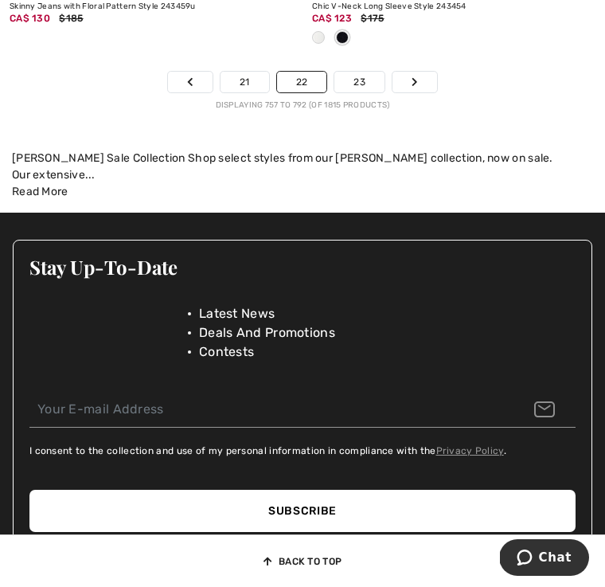
click at [362, 76] on link "23" at bounding box center [360, 82] width 50 height 21
click at [355, 72] on link "23" at bounding box center [360, 82] width 50 height 21
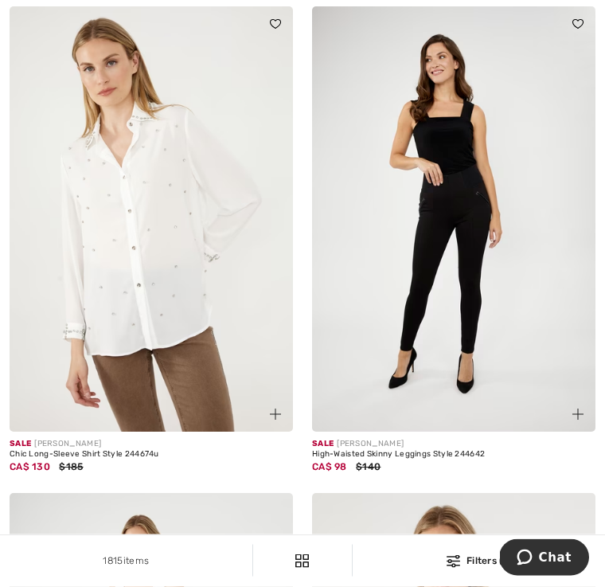
scroll to position [1763, 0]
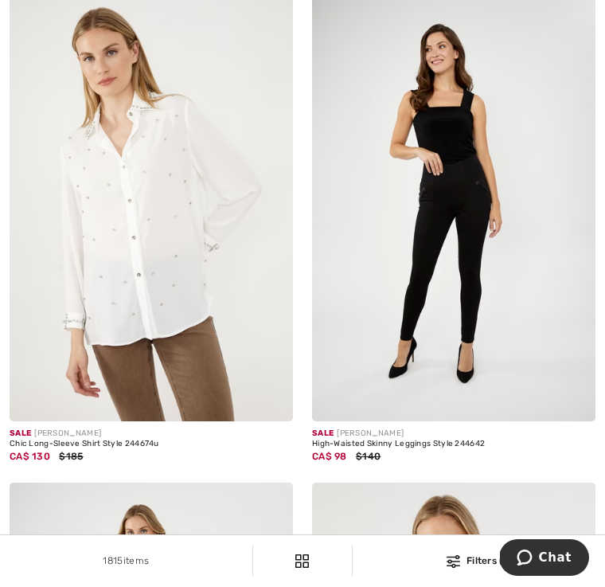
click at [125, 198] on img at bounding box center [152, 208] width 284 height 425
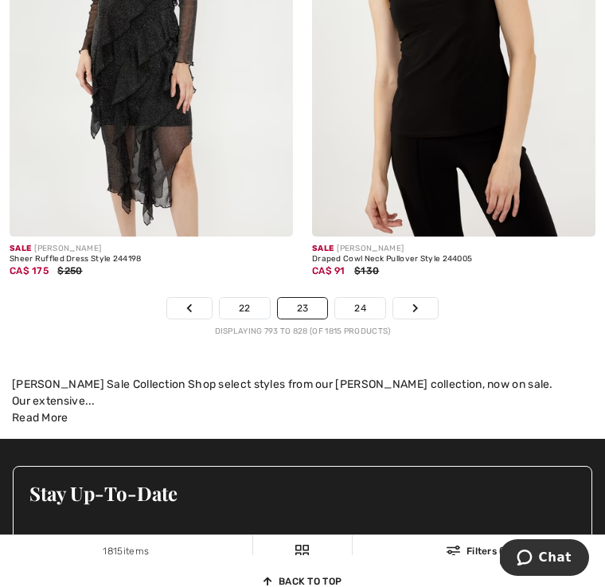
scroll to position [9292, 0]
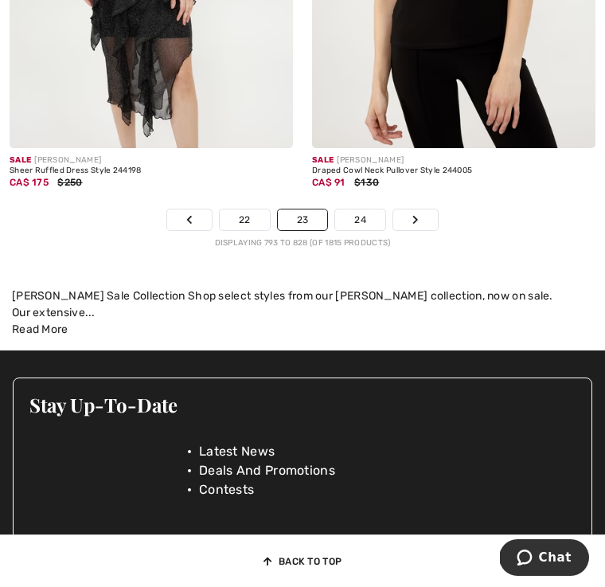
click at [364, 210] on link "24" at bounding box center [360, 220] width 50 height 21
click at [362, 210] on link "24" at bounding box center [360, 220] width 50 height 21
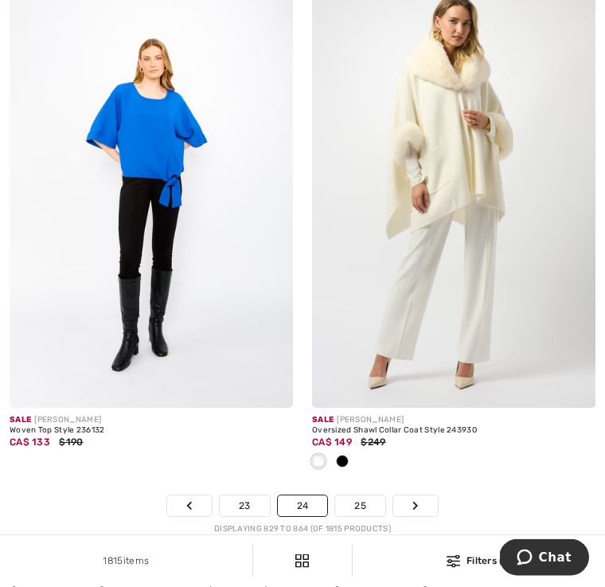
scroll to position [8901, 0]
click at [357, 485] on div "Sale JOSEPH RIBKOFF Oversized Shawl Collar Coat Style 243930 CA$ 149 $249" at bounding box center [454, 452] width 284 height 88
click at [361, 496] on link "25" at bounding box center [360, 506] width 50 height 21
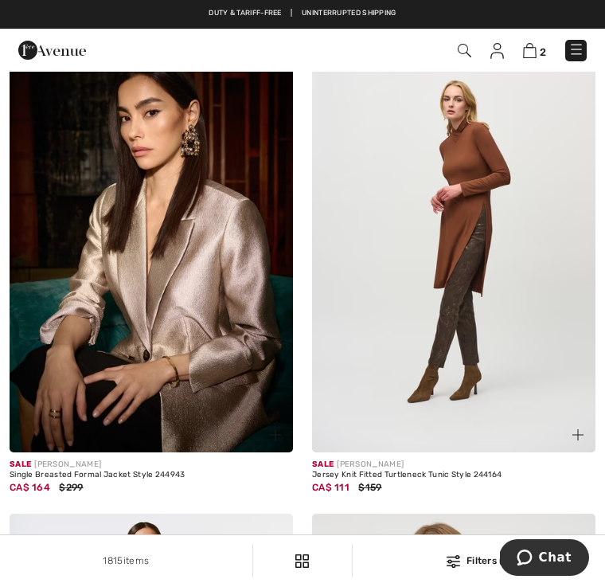
scroll to position [1759, 0]
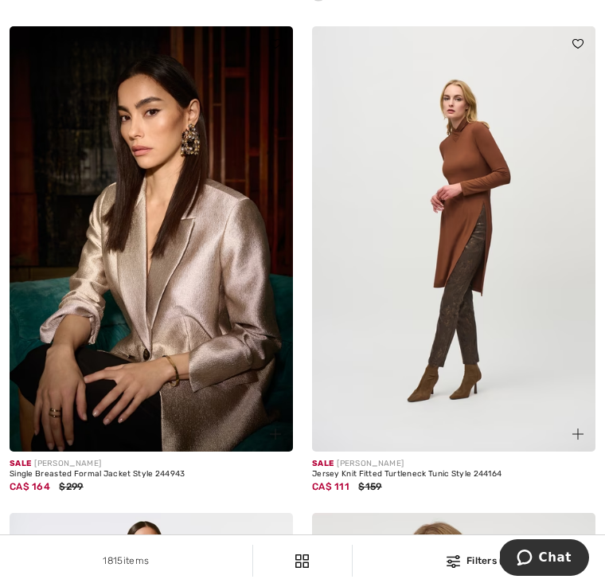
click at [112, 230] on img at bounding box center [152, 238] width 284 height 425
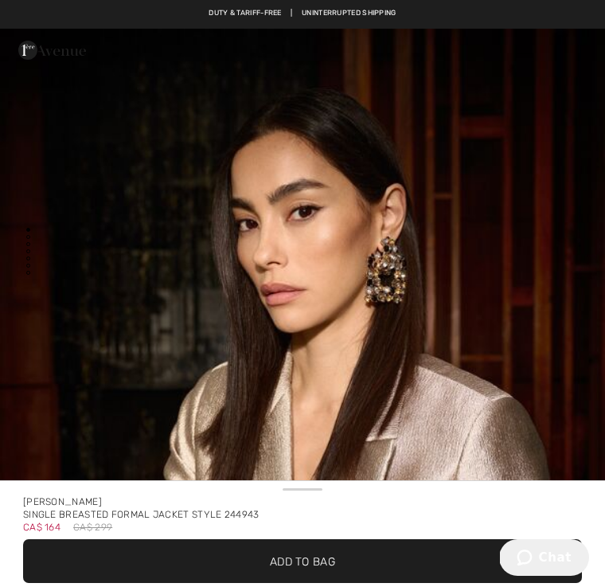
scroll to position [221, 0]
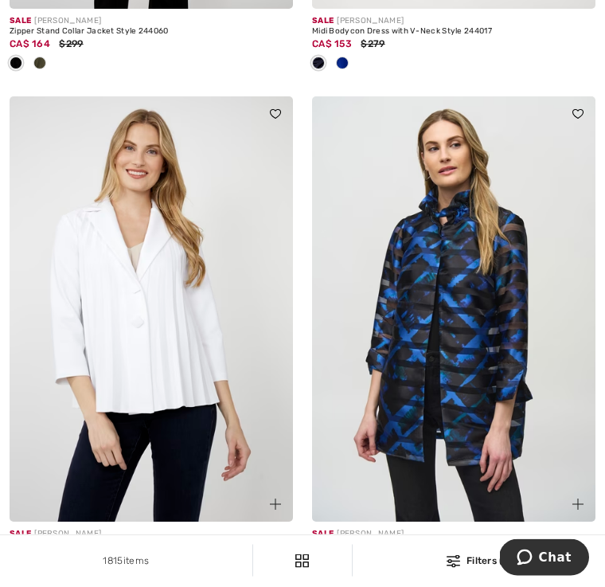
scroll to position [3794, 0]
click at [98, 303] on img at bounding box center [152, 308] width 284 height 425
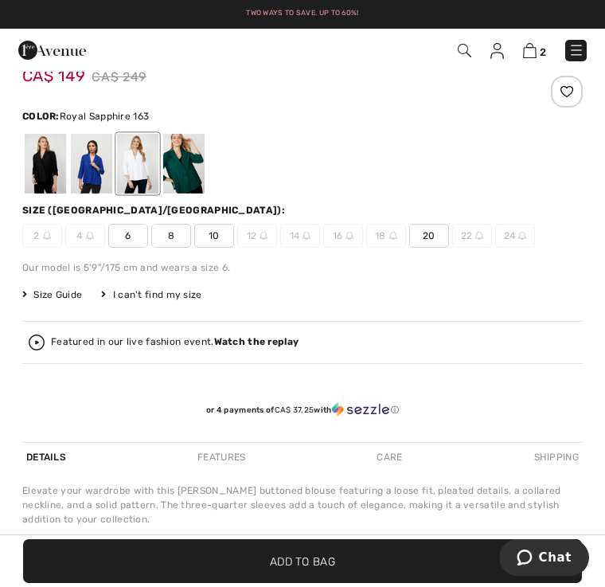
click at [82, 163] on div at bounding box center [91, 164] width 41 height 60
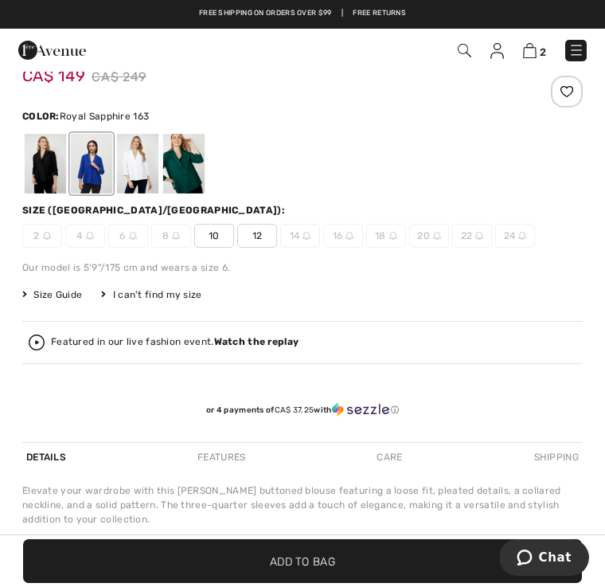
click at [88, 166] on div at bounding box center [91, 164] width 41 height 60
click at [86, 150] on div at bounding box center [91, 164] width 41 height 60
click at [128, 159] on div at bounding box center [137, 164] width 41 height 60
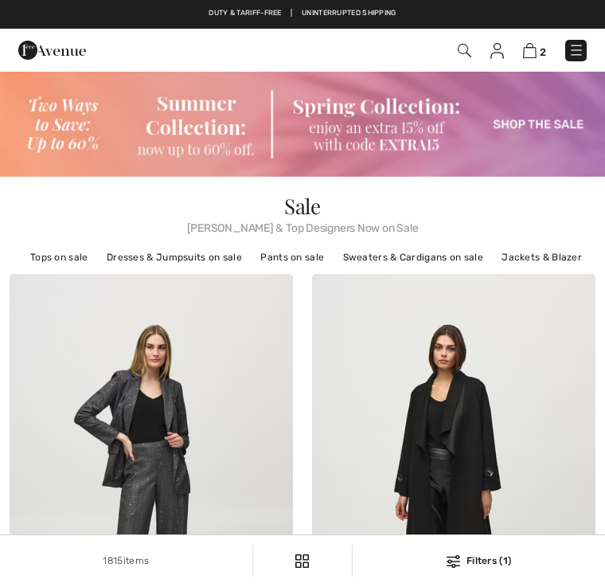
scroll to position [3820, 0]
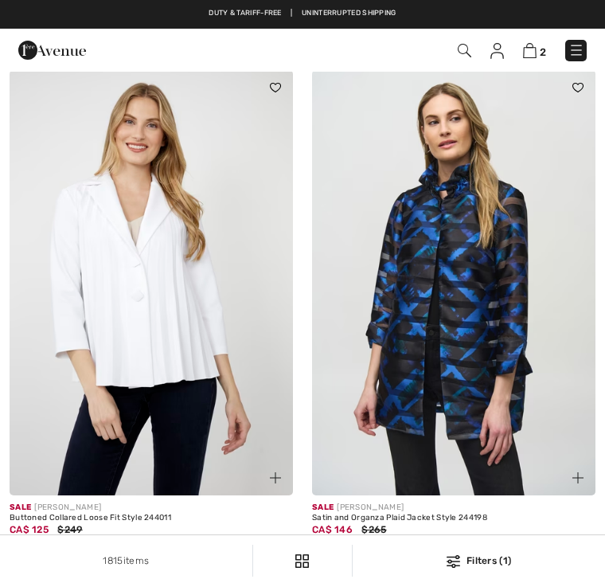
checkbox input "true"
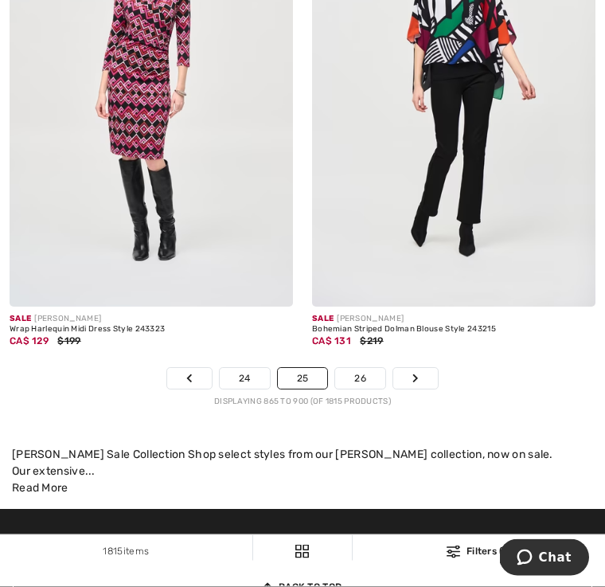
scroll to position [9353, 0]
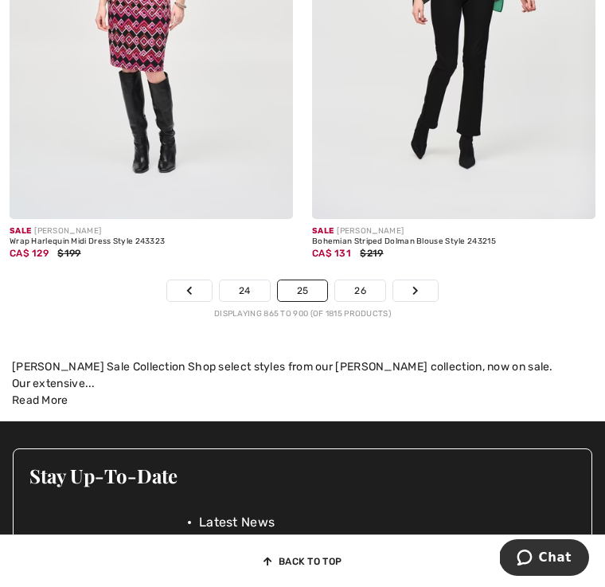
click at [361, 283] on link "26" at bounding box center [360, 290] width 50 height 21
click at [362, 280] on link "26" at bounding box center [360, 290] width 50 height 21
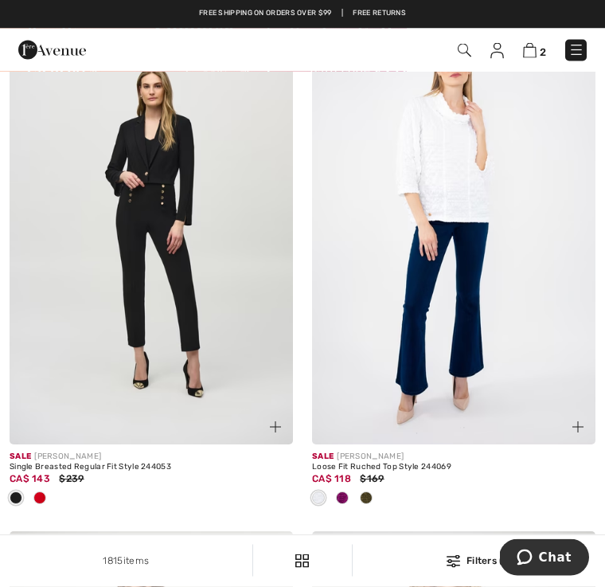
scroll to position [2271, 0]
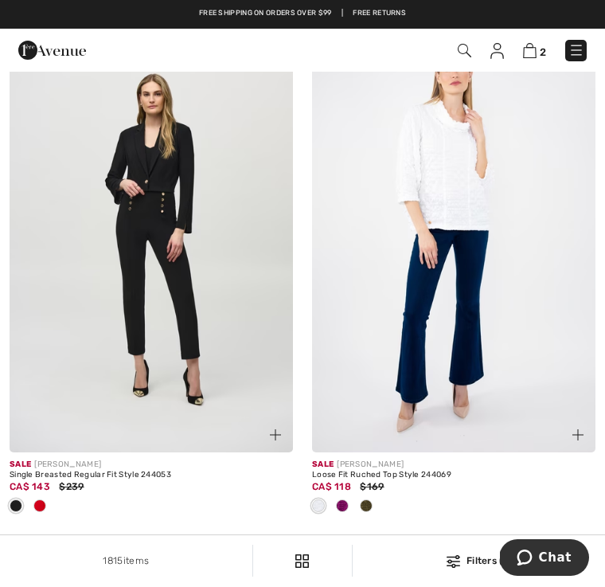
click at [444, 171] on img at bounding box center [454, 239] width 284 height 425
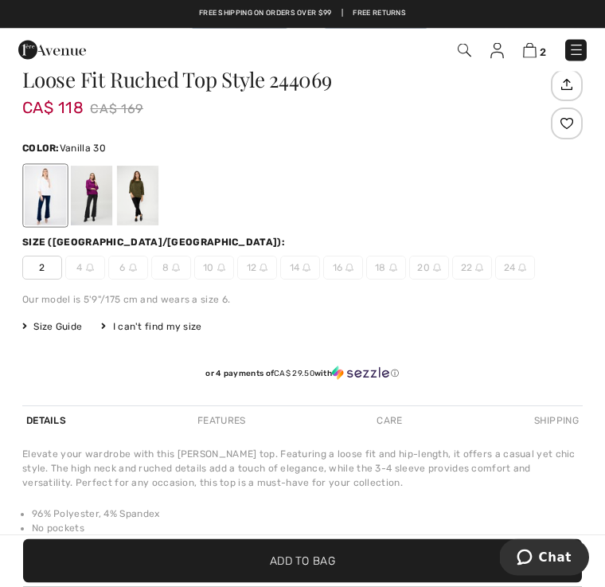
scroll to position [490, 0]
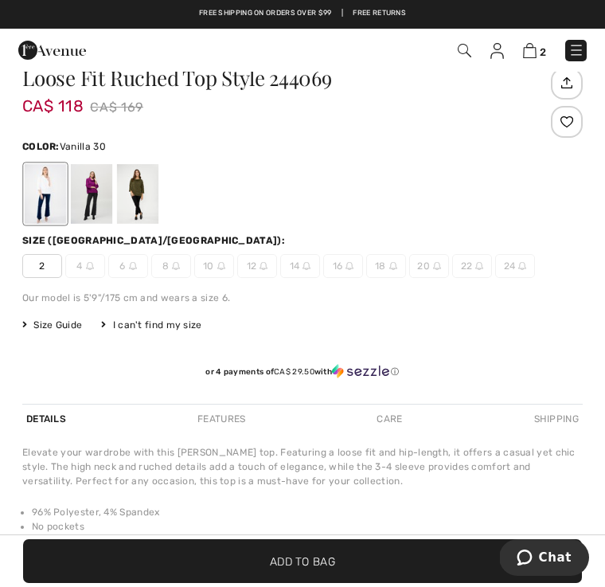
click at [88, 181] on div at bounding box center [91, 194] width 41 height 60
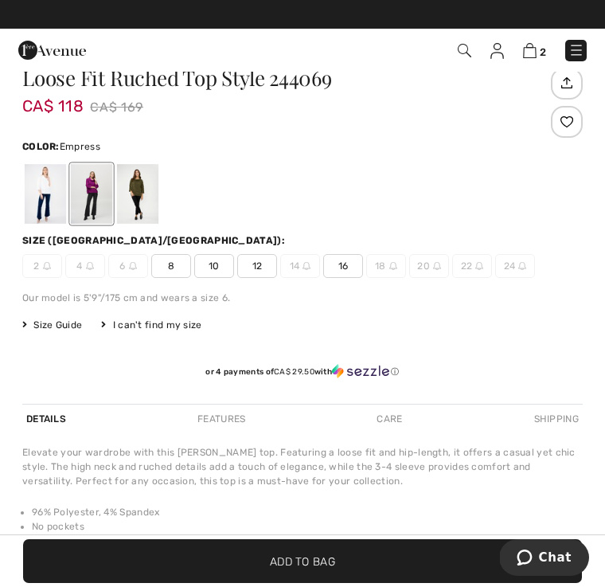
click at [138, 186] on div at bounding box center [137, 194] width 41 height 60
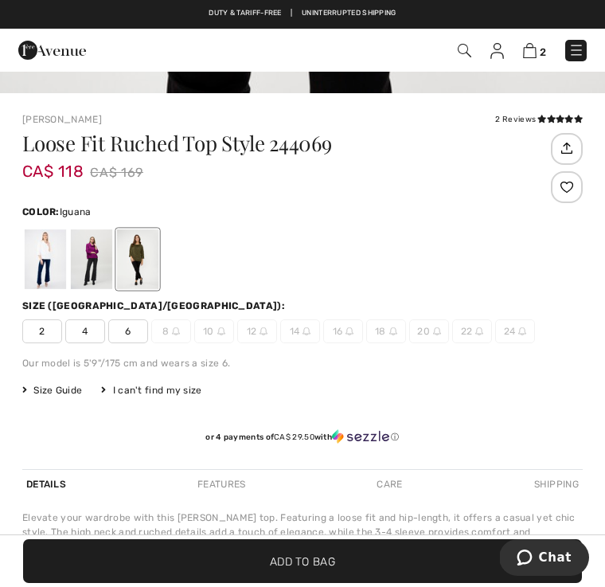
scroll to position [0, 0]
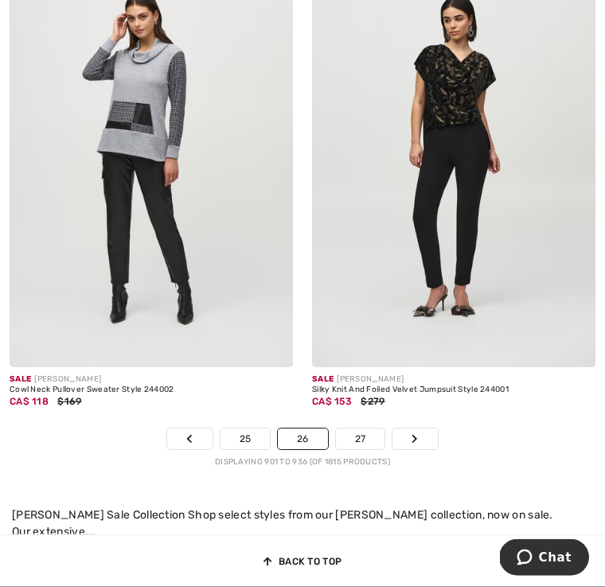
scroll to position [9178, 0]
click at [360, 429] on link "27" at bounding box center [360, 439] width 49 height 21
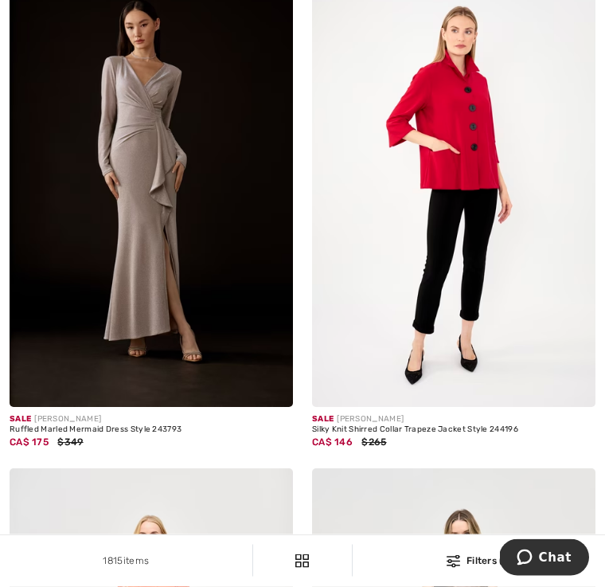
scroll to position [778, 0]
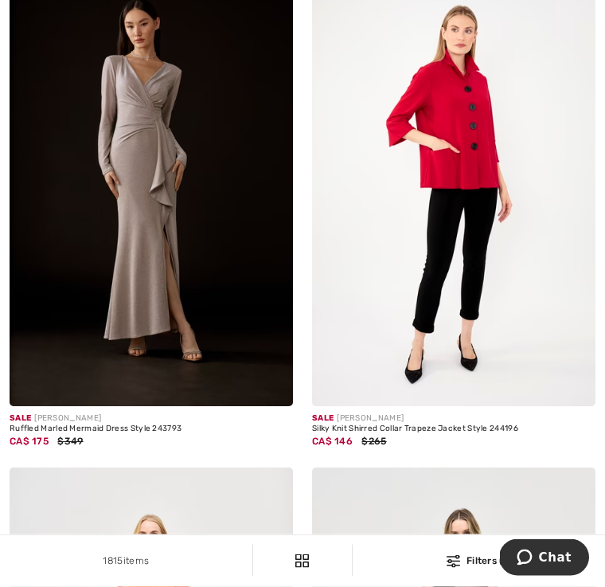
click at [458, 142] on img at bounding box center [454, 194] width 284 height 425
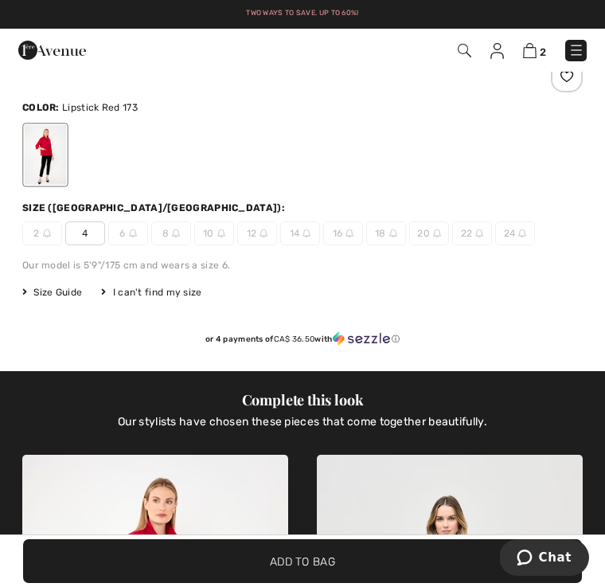
scroll to position [586, 0]
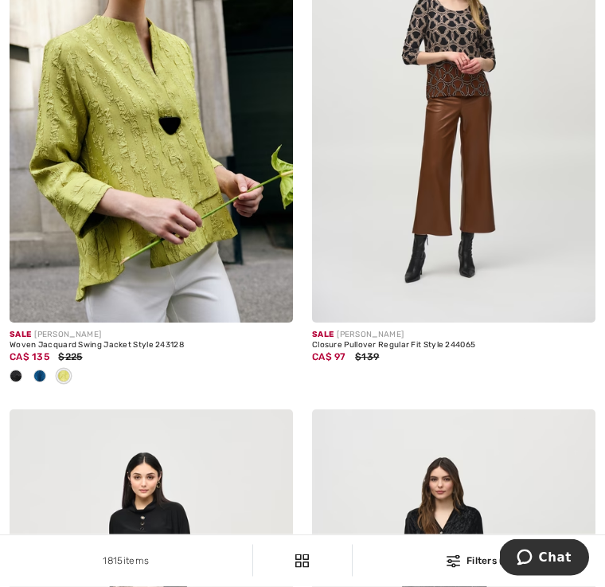
scroll to position [8301, 0]
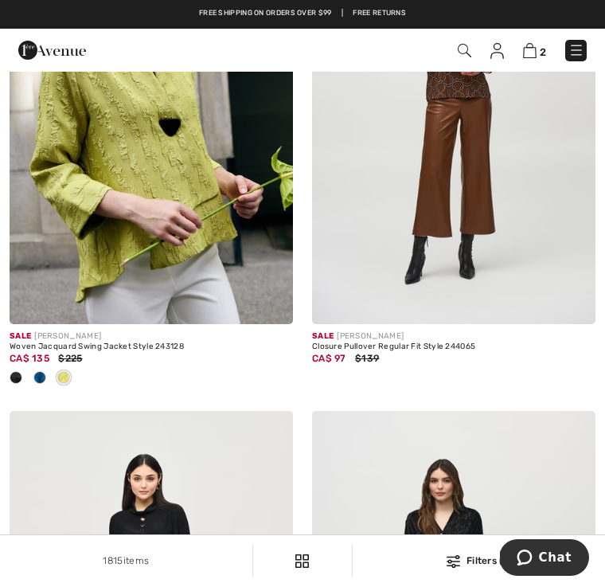
click at [33, 366] on div at bounding box center [40, 379] width 24 height 26
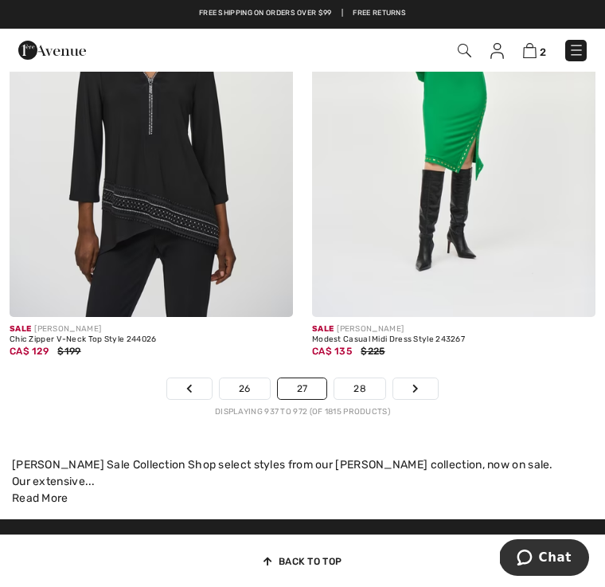
scroll to position [9307, 0]
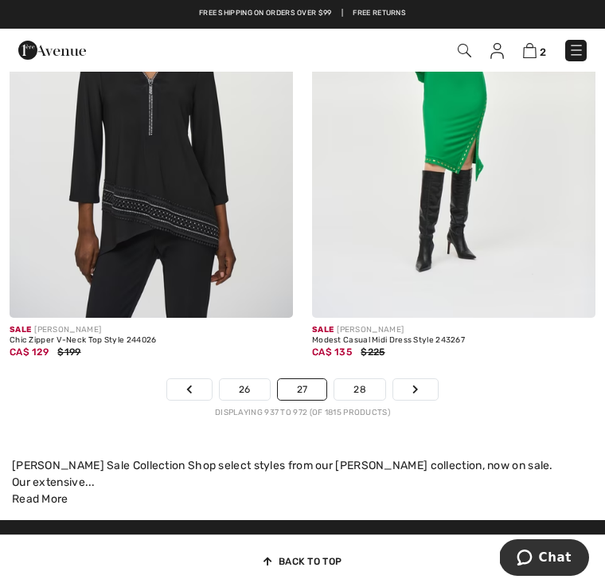
click at [362, 379] on link "28" at bounding box center [360, 389] width 51 height 21
click at [358, 379] on link "28" at bounding box center [360, 389] width 51 height 21
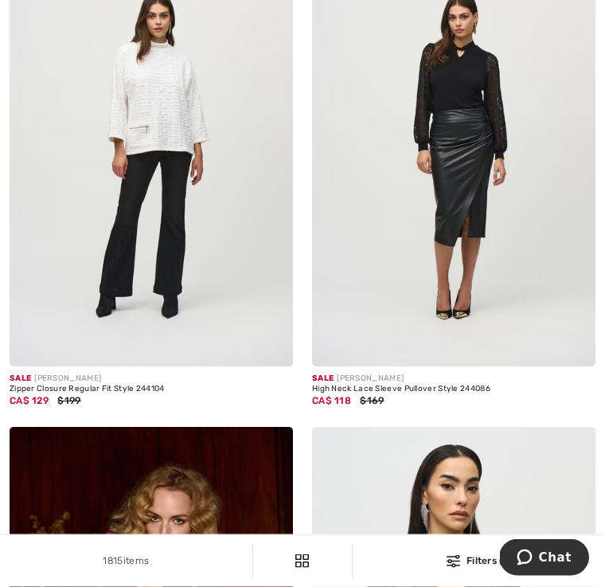
scroll to position [8180, 0]
click at [153, 101] on img at bounding box center [152, 153] width 284 height 425
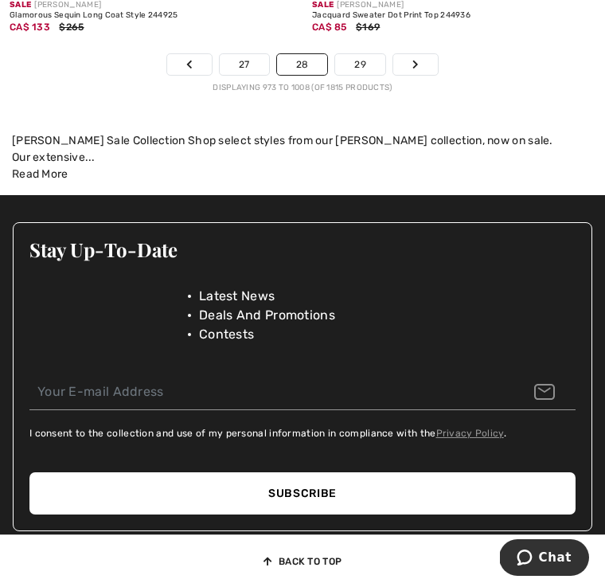
scroll to position [9565, 0]
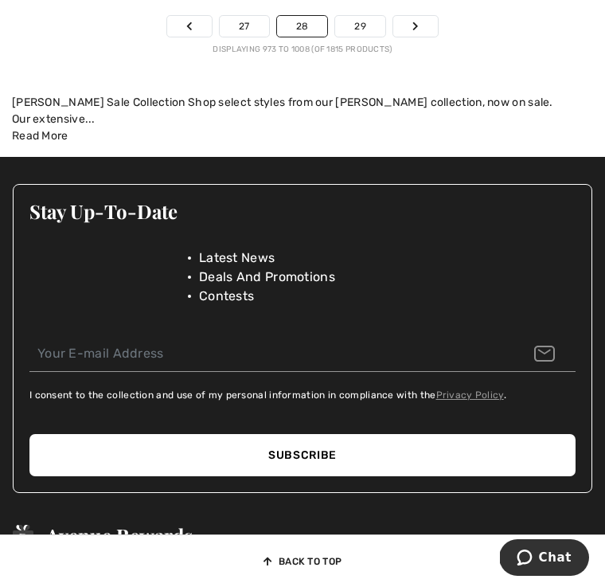
click at [364, 16] on link "29" at bounding box center [360, 26] width 50 height 21
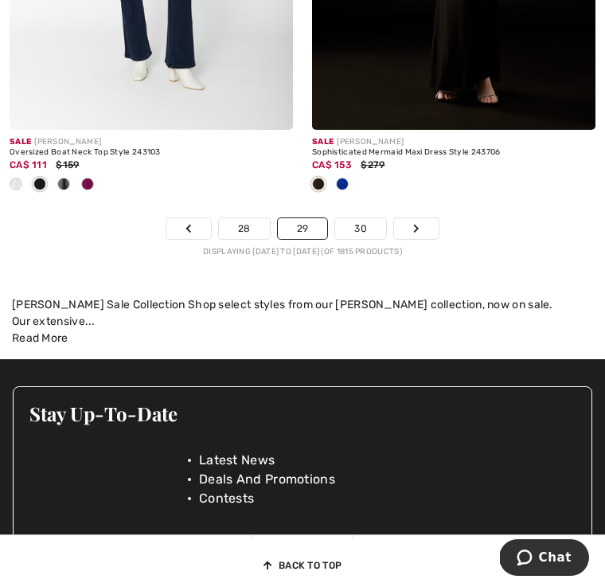
scroll to position [9391, 0]
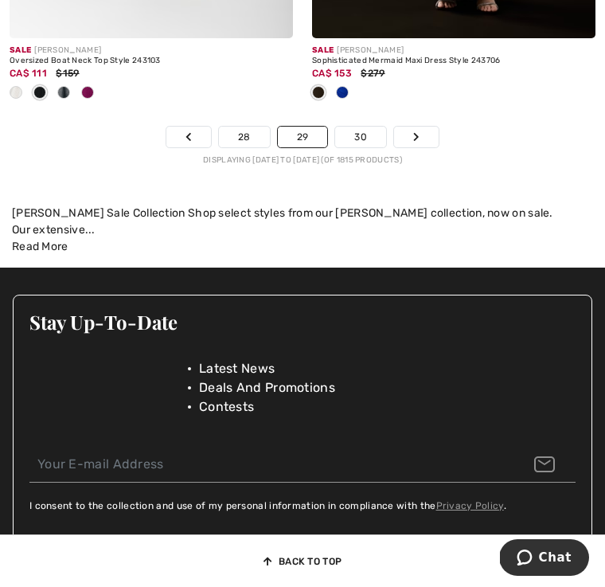
click at [366, 127] on link "30" at bounding box center [360, 137] width 51 height 21
click at [359, 127] on link "30" at bounding box center [360, 137] width 51 height 21
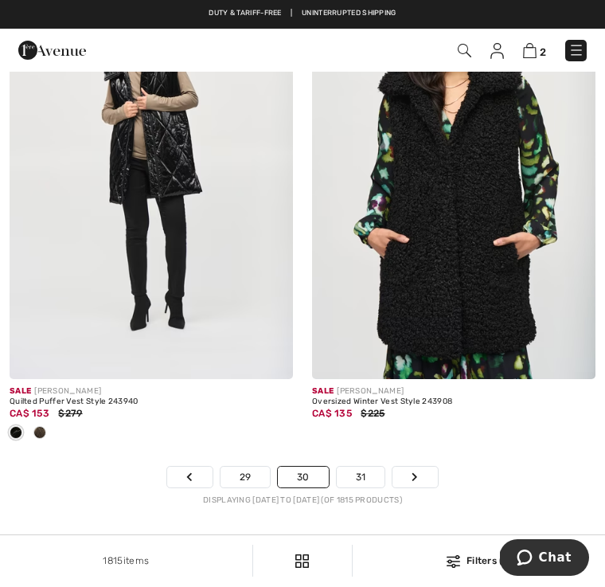
scroll to position [9034, 0]
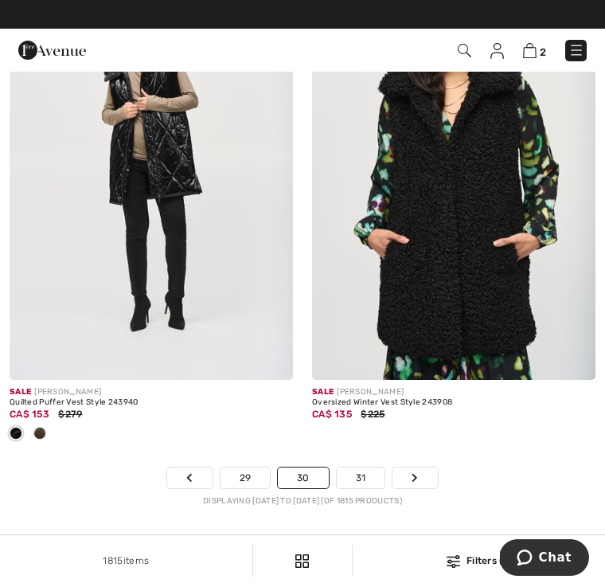
click at [366, 469] on link "31" at bounding box center [361, 478] width 49 height 21
click at [363, 431] on div "Sale JOSEPH RIBKOFF Oversized Winter Vest Style 243908 CA$ 135 $225" at bounding box center [454, 424] width 284 height 88
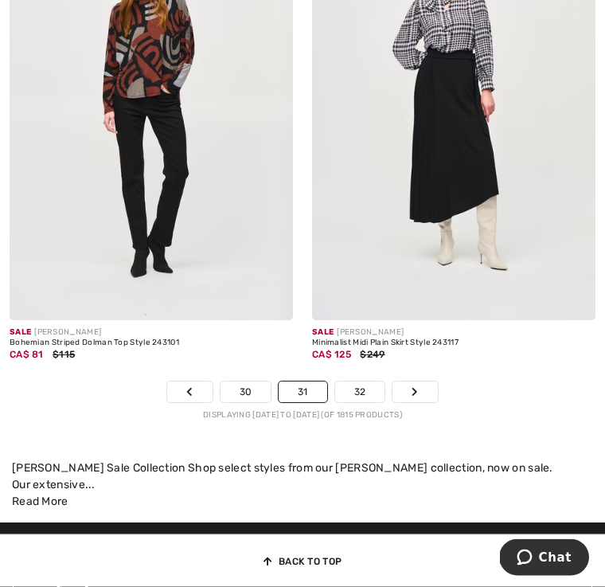
scroll to position [9147, 0]
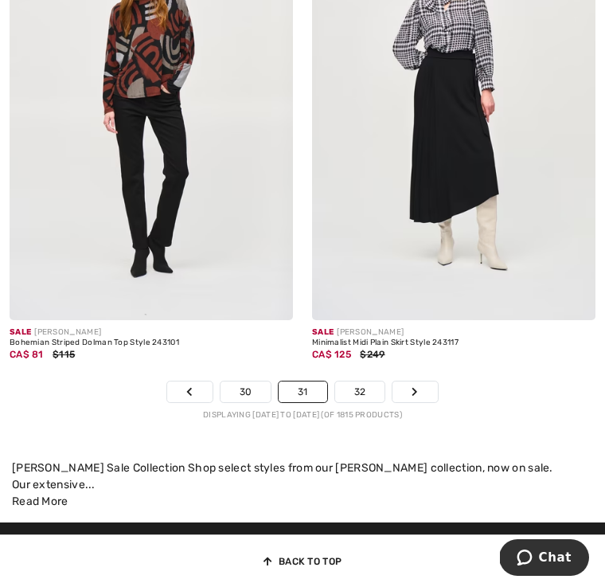
click at [361, 382] on link "32" at bounding box center [360, 392] width 50 height 21
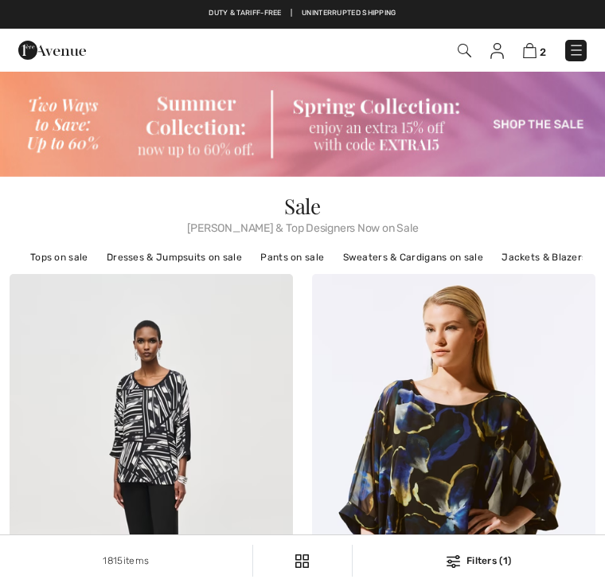
checkbox input "true"
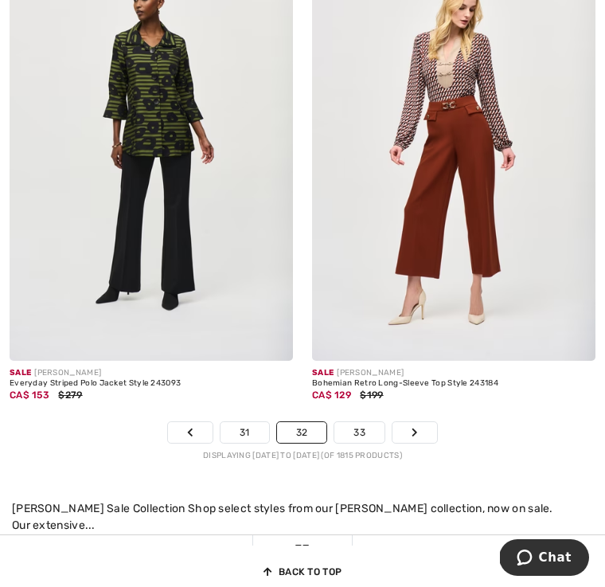
scroll to position [9030, 0]
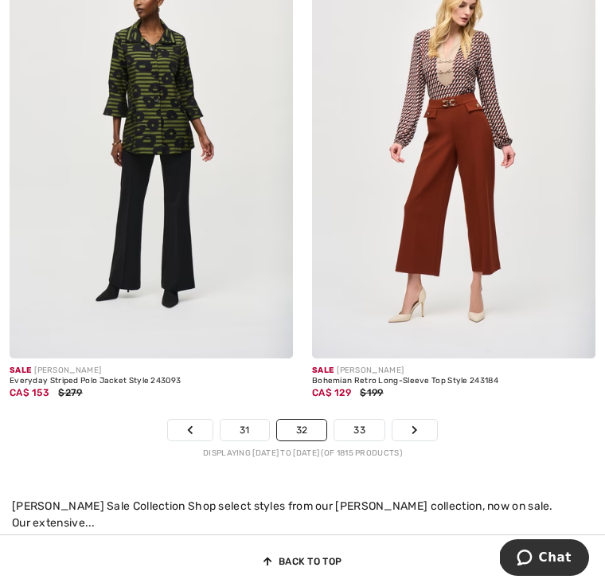
click at [365, 420] on link "33" at bounding box center [360, 430] width 50 height 21
click at [362, 420] on link "33" at bounding box center [360, 430] width 50 height 21
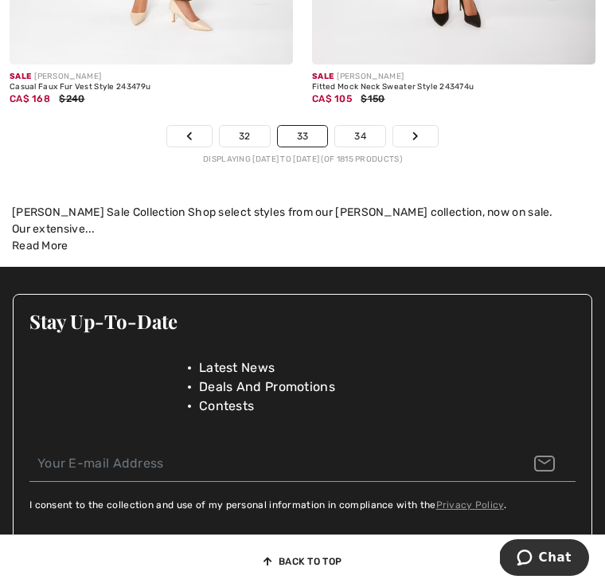
scroll to position [9356, 0]
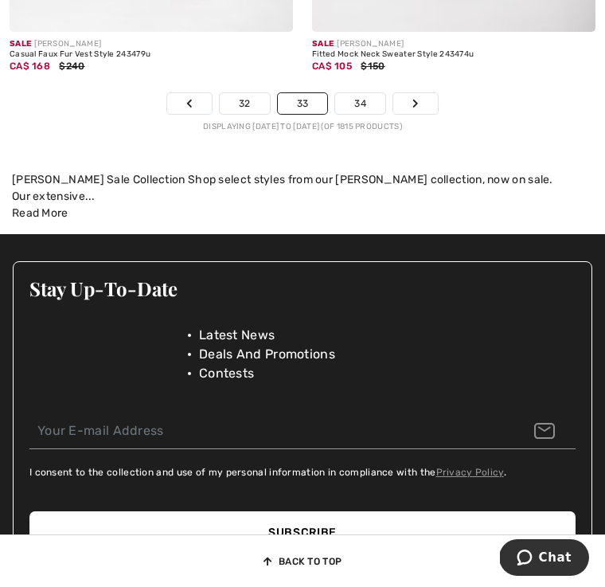
click at [355, 93] on link "34" at bounding box center [360, 103] width 50 height 21
click at [365, 93] on link "34" at bounding box center [360, 103] width 50 height 21
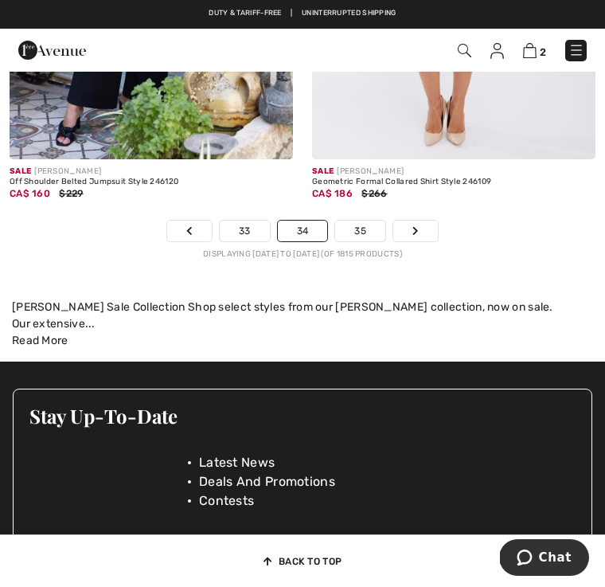
scroll to position [9173, 0]
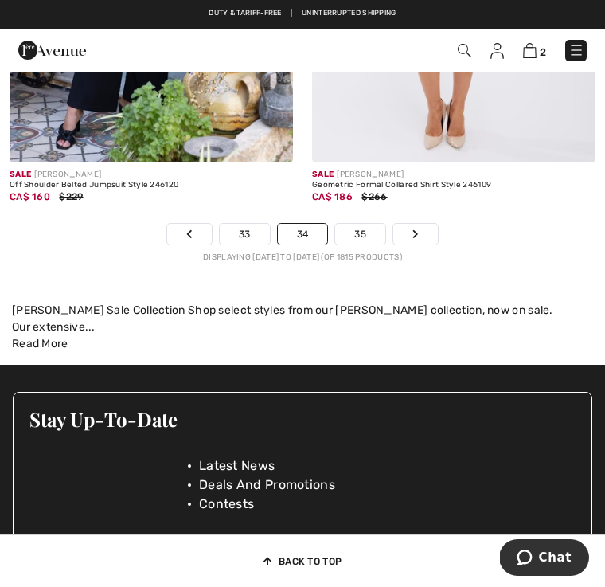
click at [361, 224] on link "35" at bounding box center [360, 234] width 50 height 21
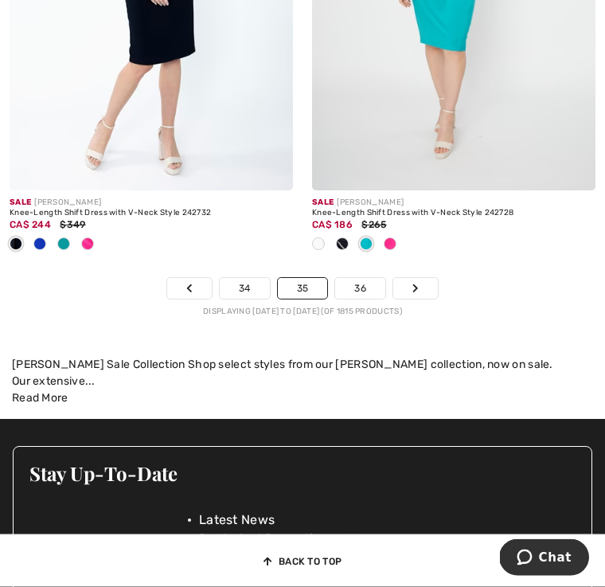
scroll to position [9162, 0]
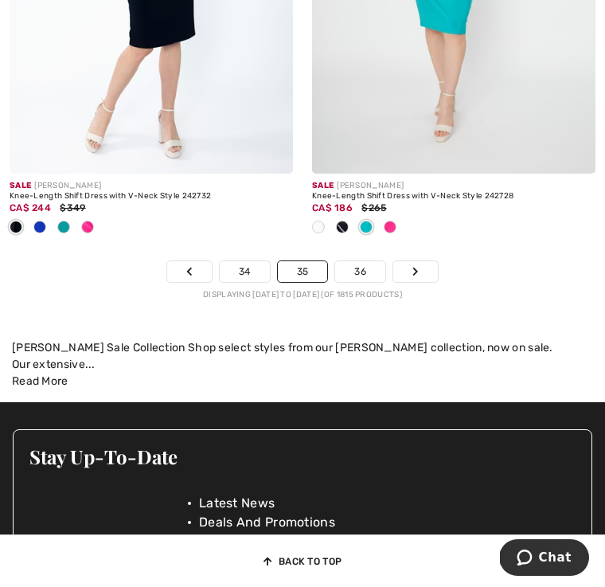
click at [361, 262] on link "36" at bounding box center [360, 271] width 50 height 21
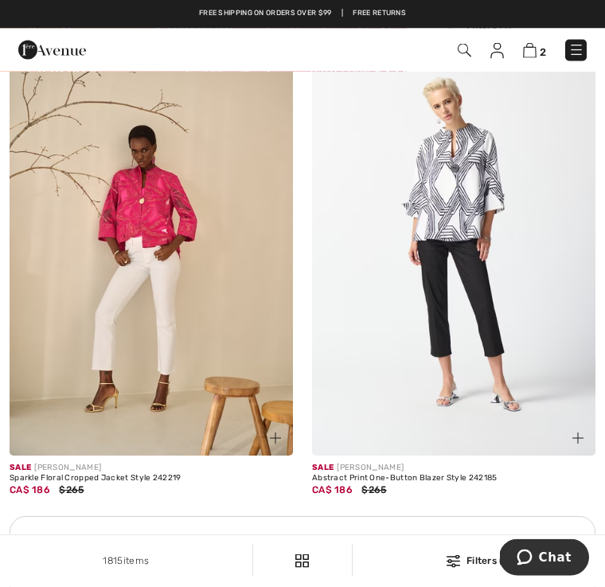
scroll to position [5989, 0]
click at [449, 181] on img at bounding box center [454, 242] width 284 height 425
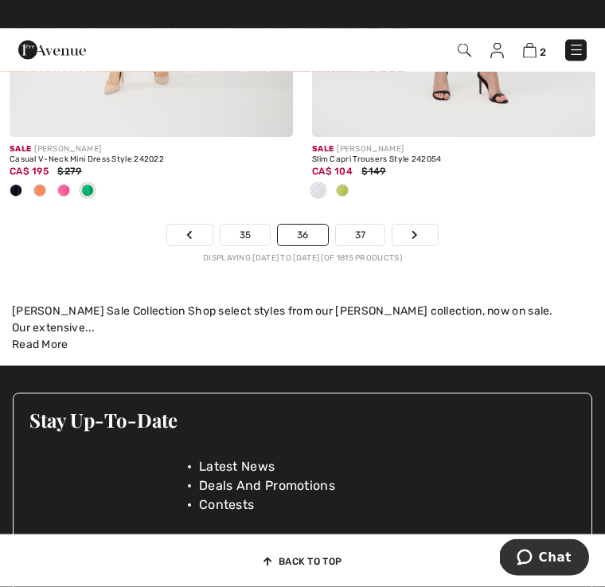
scroll to position [9593, 0]
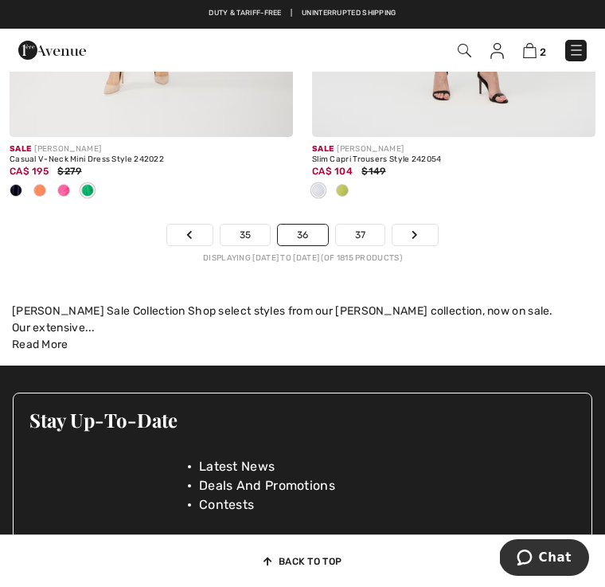
click at [359, 225] on link "37" at bounding box center [360, 235] width 49 height 21
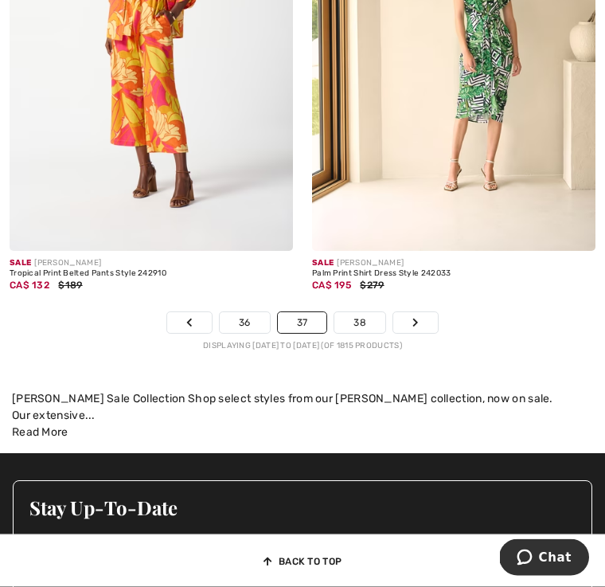
scroll to position [9295, 0]
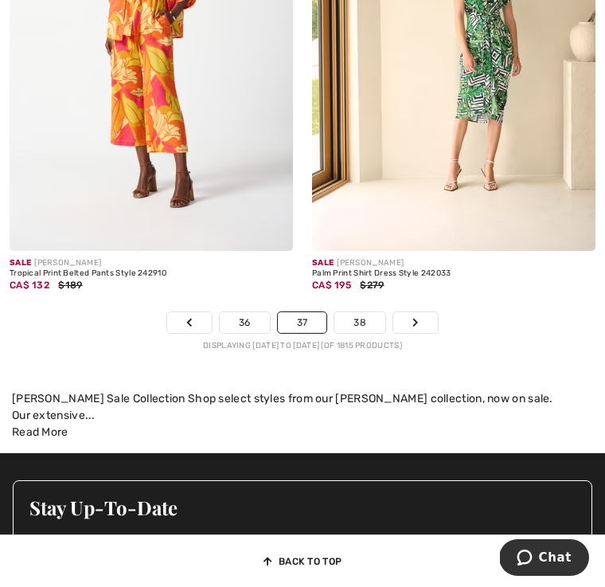
click at [358, 312] on link "38" at bounding box center [360, 322] width 51 height 21
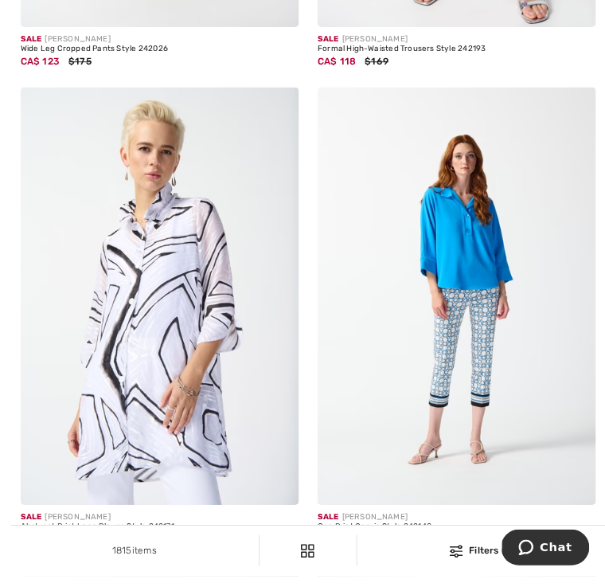
scroll to position [2235, 0]
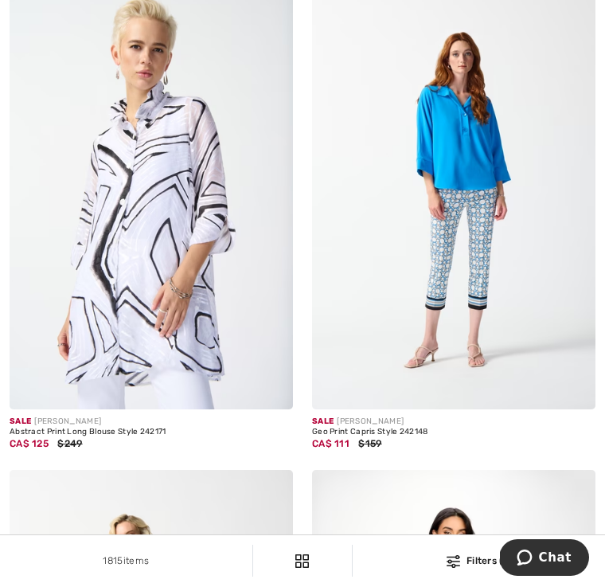
click at [135, 214] on img at bounding box center [152, 196] width 284 height 425
